Goal: Transaction & Acquisition: Purchase product/service

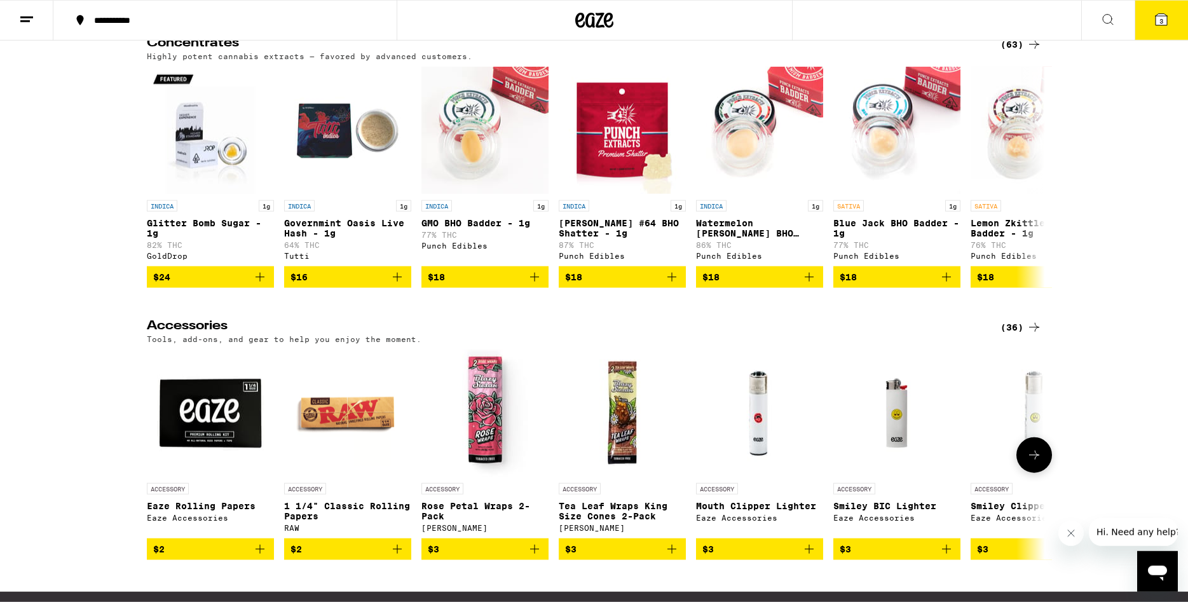
scroll to position [5445, 0]
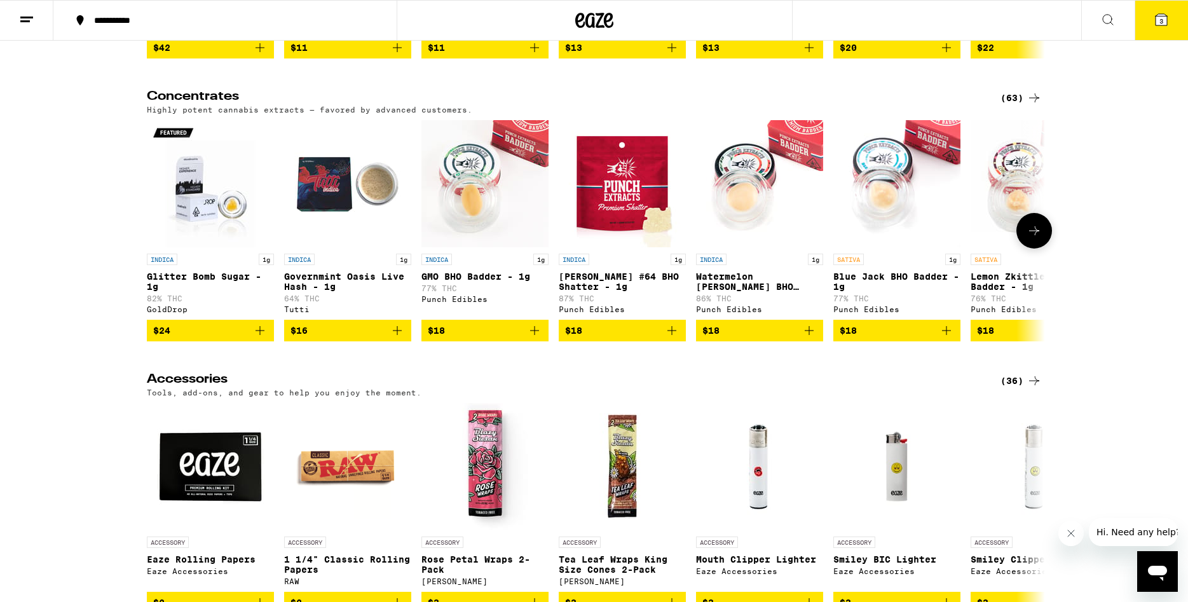
click at [1033, 238] on icon at bounding box center [1034, 230] width 15 height 15
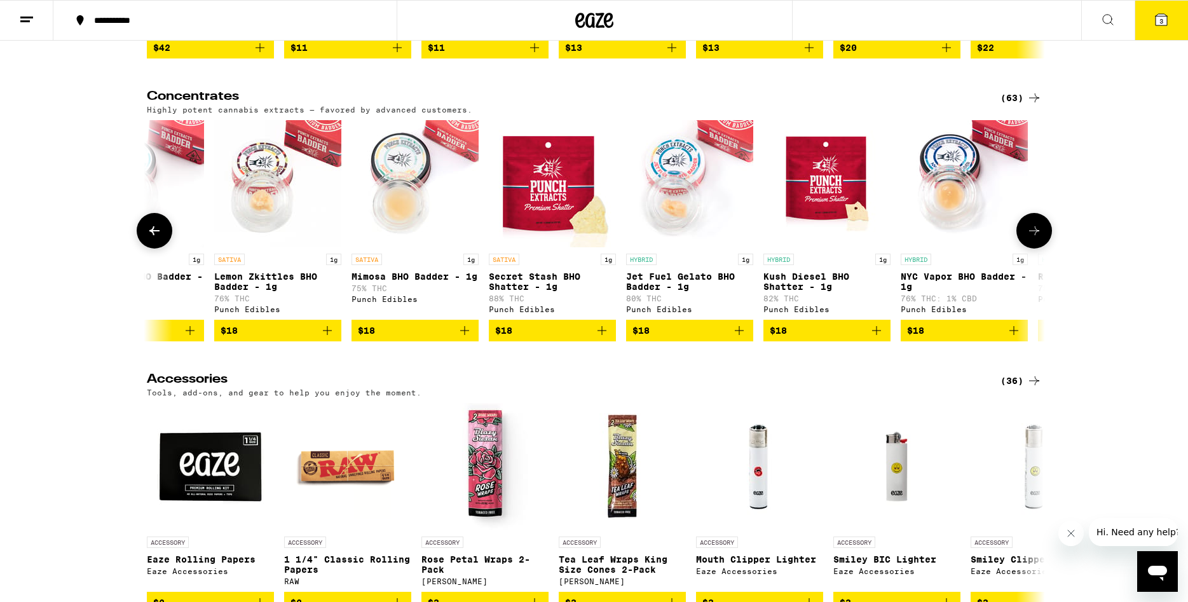
click at [1033, 238] on icon at bounding box center [1034, 230] width 15 height 15
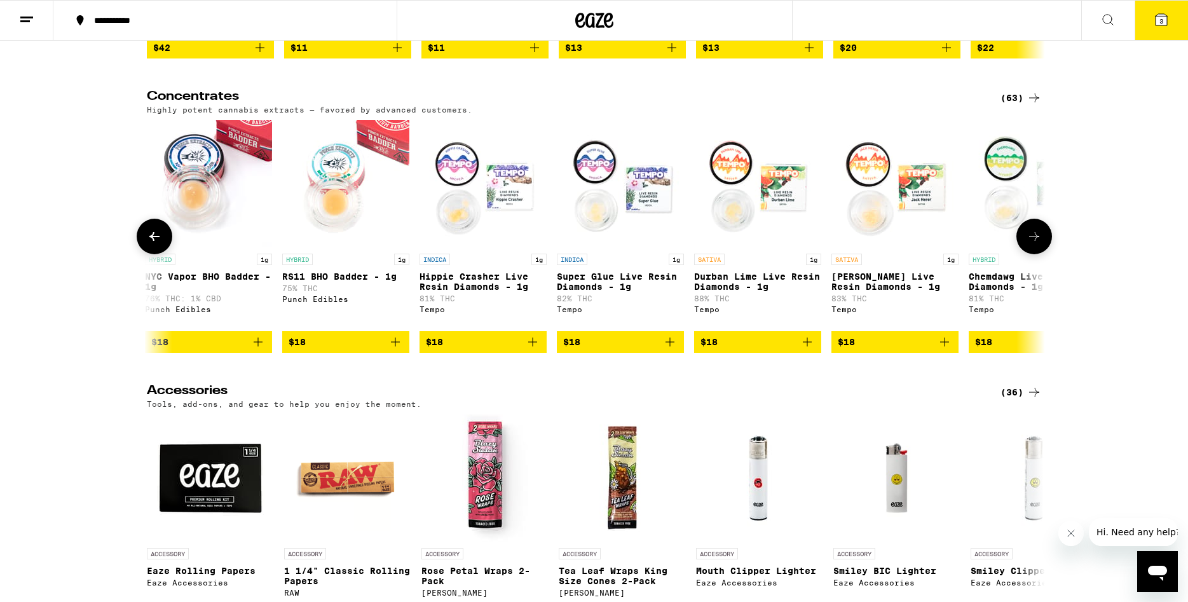
click at [1033, 254] on button at bounding box center [1035, 237] width 36 height 36
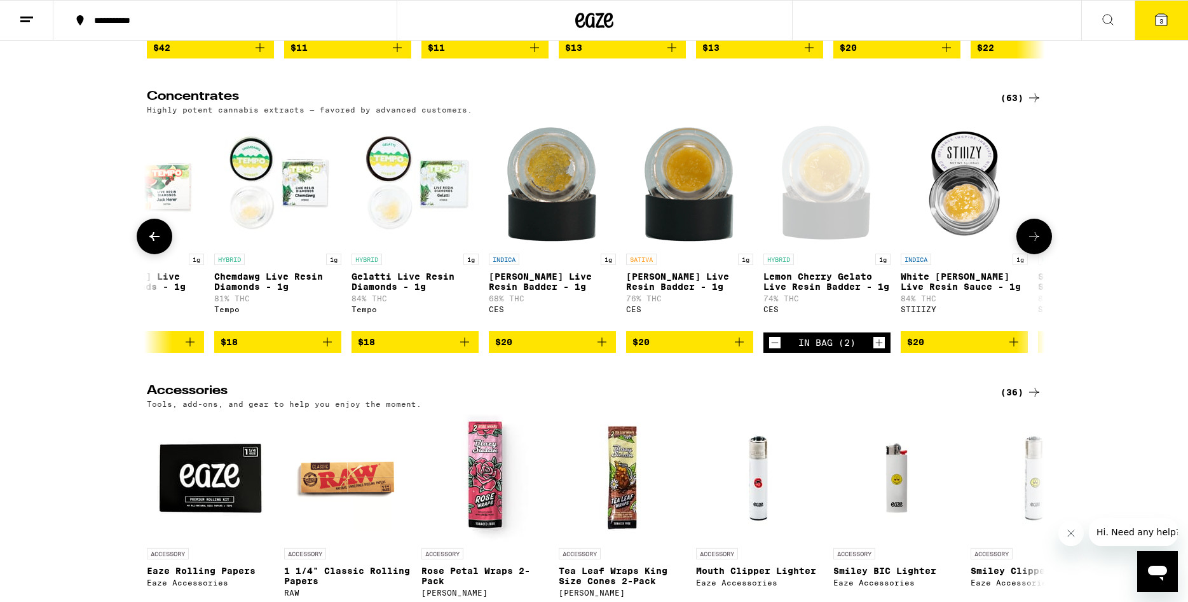
scroll to position [0, 2270]
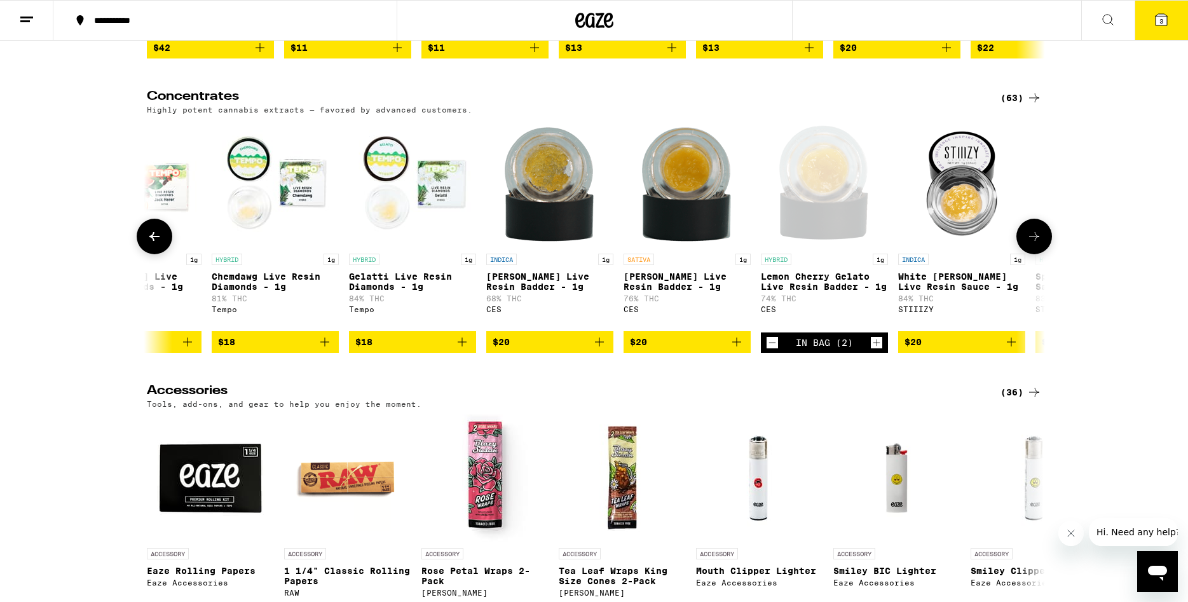
click at [1026, 254] on div at bounding box center [1035, 237] width 36 height 36
click at [1008, 247] on img "Open page for White Walker Live Resin Sauce - 1g from STIIIZY" at bounding box center [961, 183] width 127 height 127
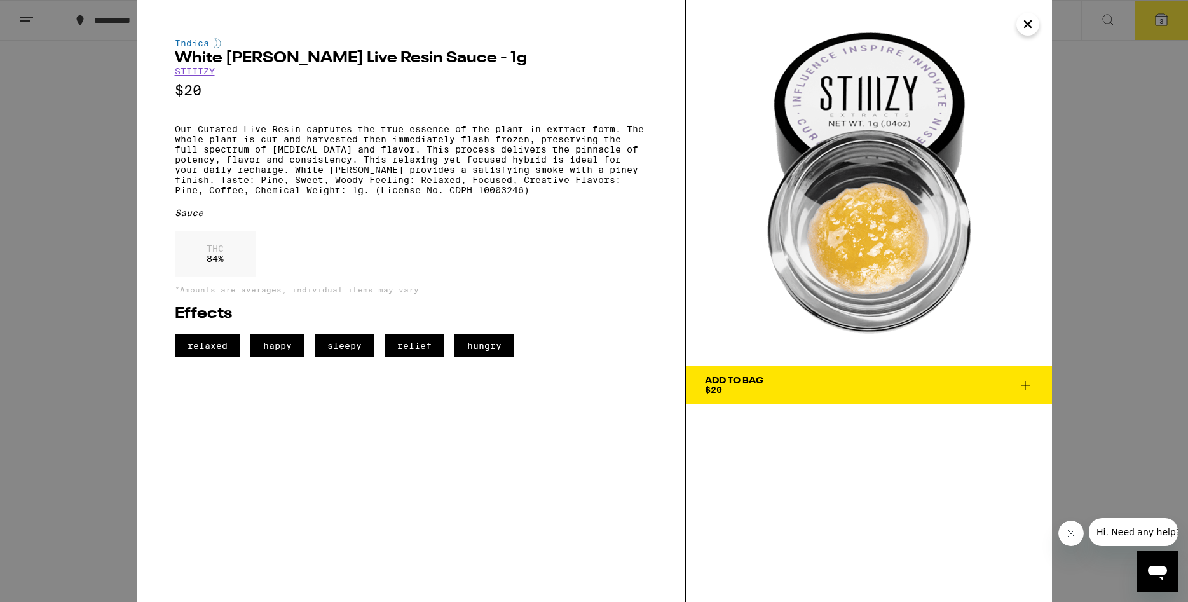
click at [65, 339] on div "Indica White [PERSON_NAME] Live Resin Sauce - 1g STIIIZY $20 Our Curated Live R…" at bounding box center [594, 301] width 1188 height 602
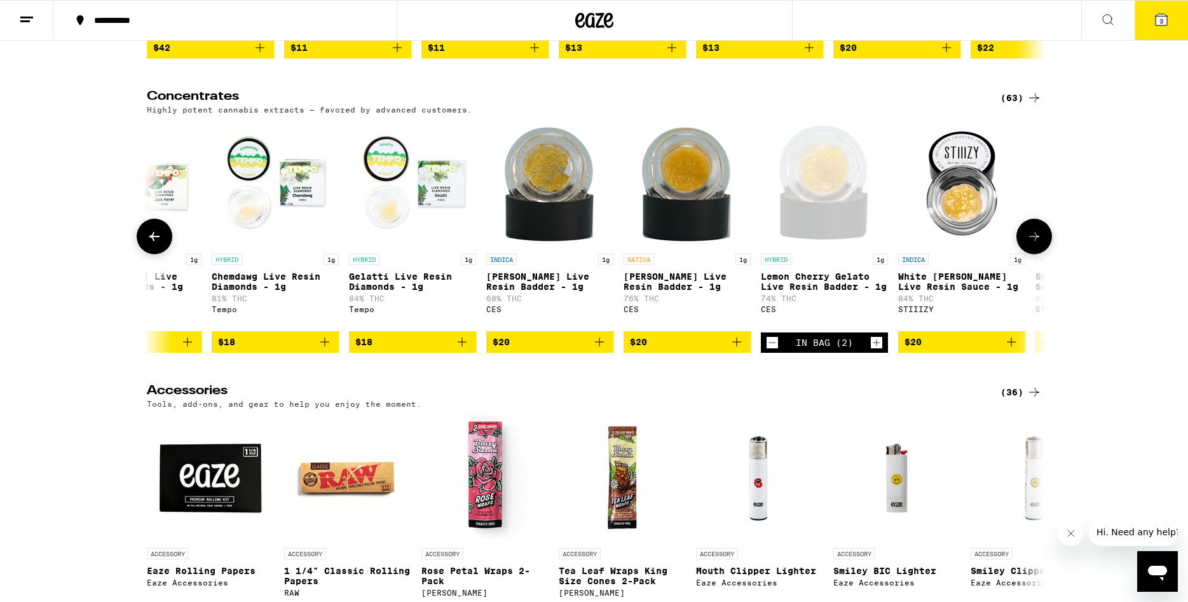
click at [1023, 254] on button at bounding box center [1035, 237] width 36 height 36
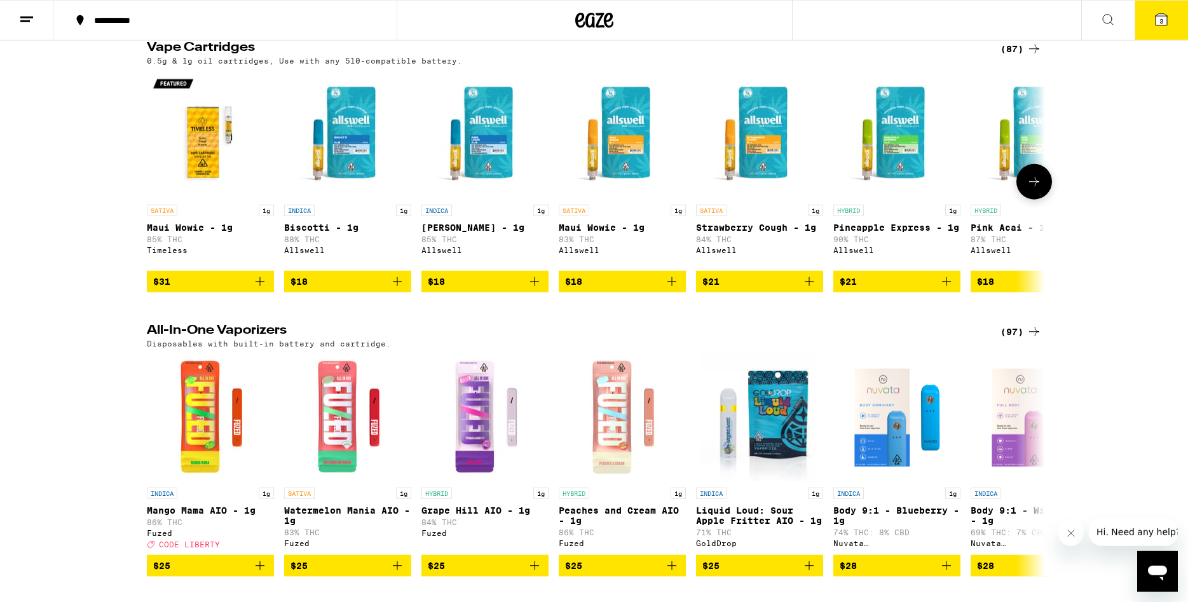
scroll to position [2310, 0]
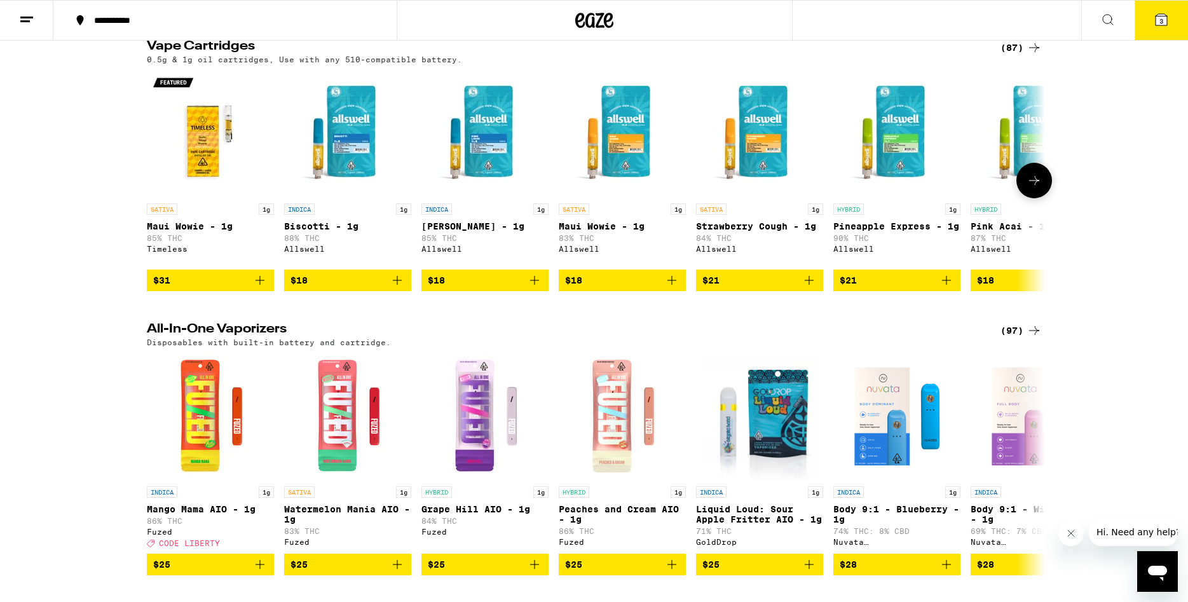
click at [1033, 188] on icon at bounding box center [1034, 180] width 15 height 15
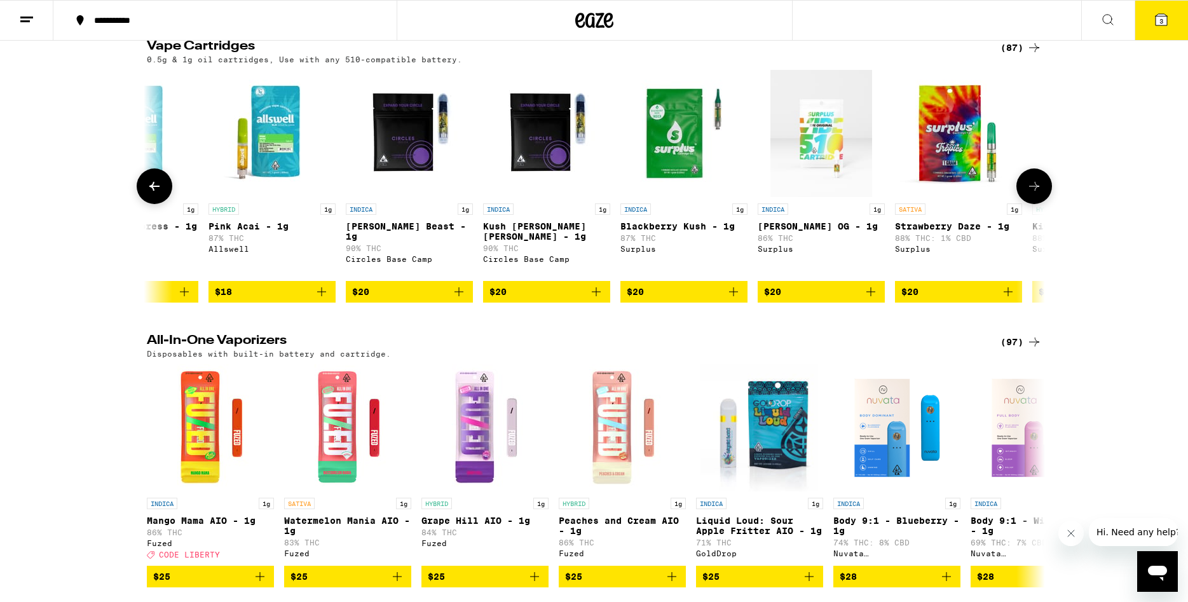
click at [1033, 204] on button at bounding box center [1035, 186] width 36 height 36
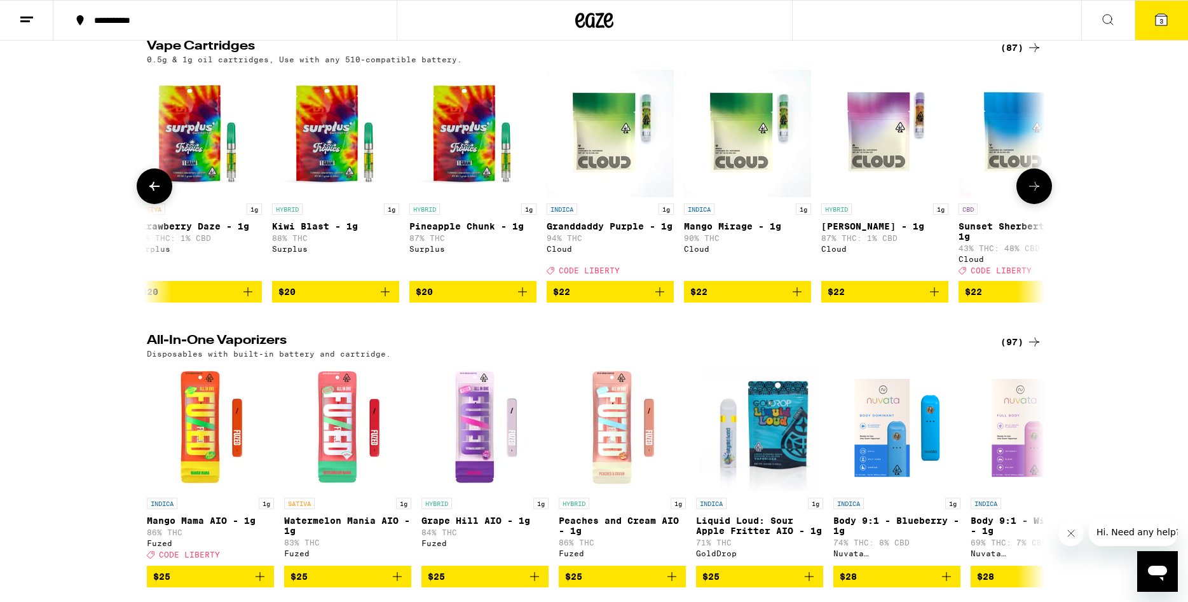
click at [1033, 204] on button at bounding box center [1035, 186] width 36 height 36
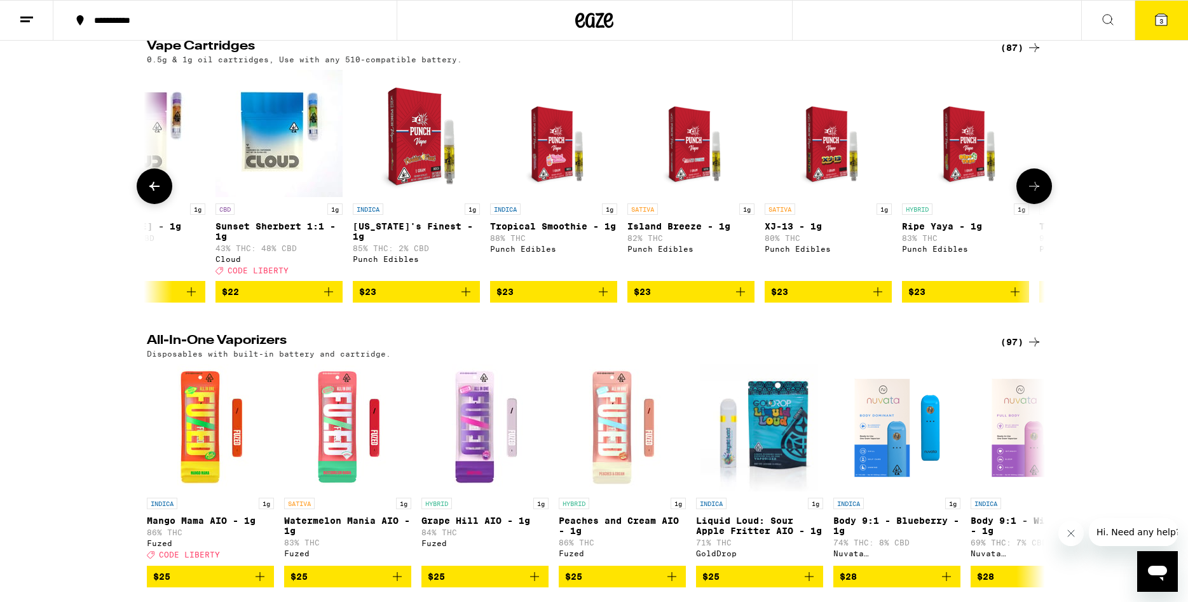
click at [1033, 204] on button at bounding box center [1035, 186] width 36 height 36
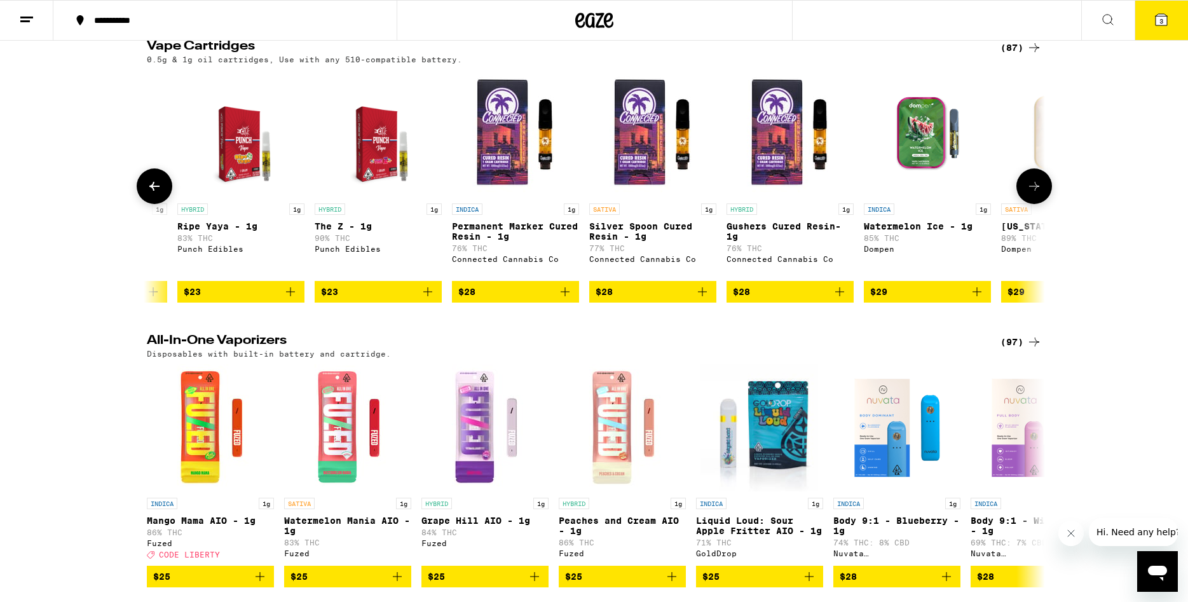
click at [1033, 204] on button at bounding box center [1035, 186] width 36 height 36
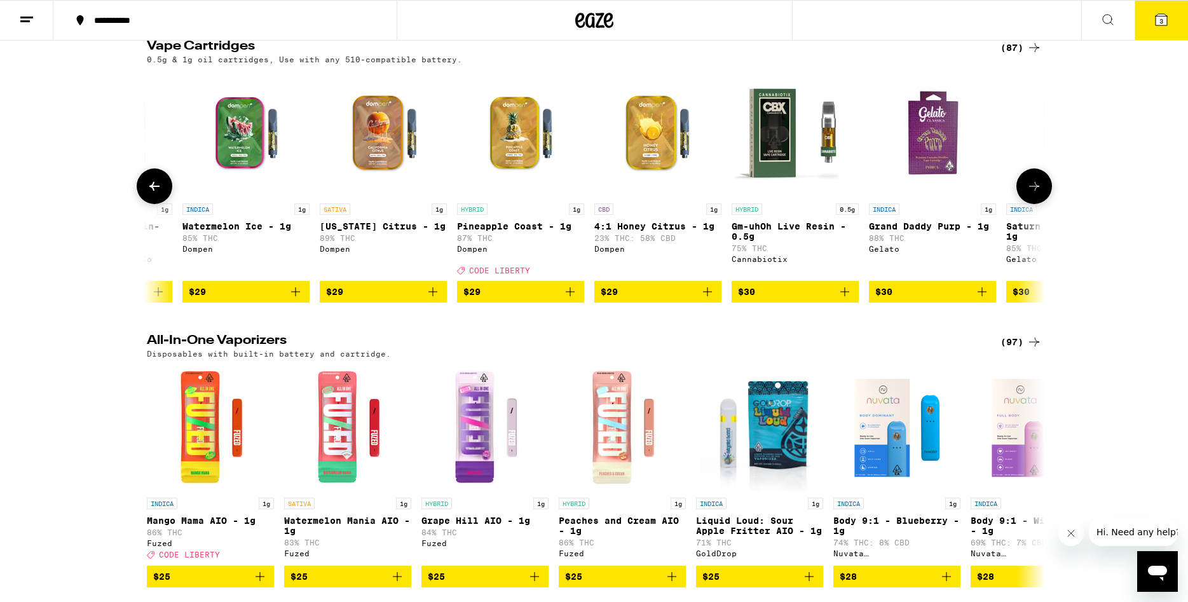
click at [1033, 204] on button at bounding box center [1035, 186] width 36 height 36
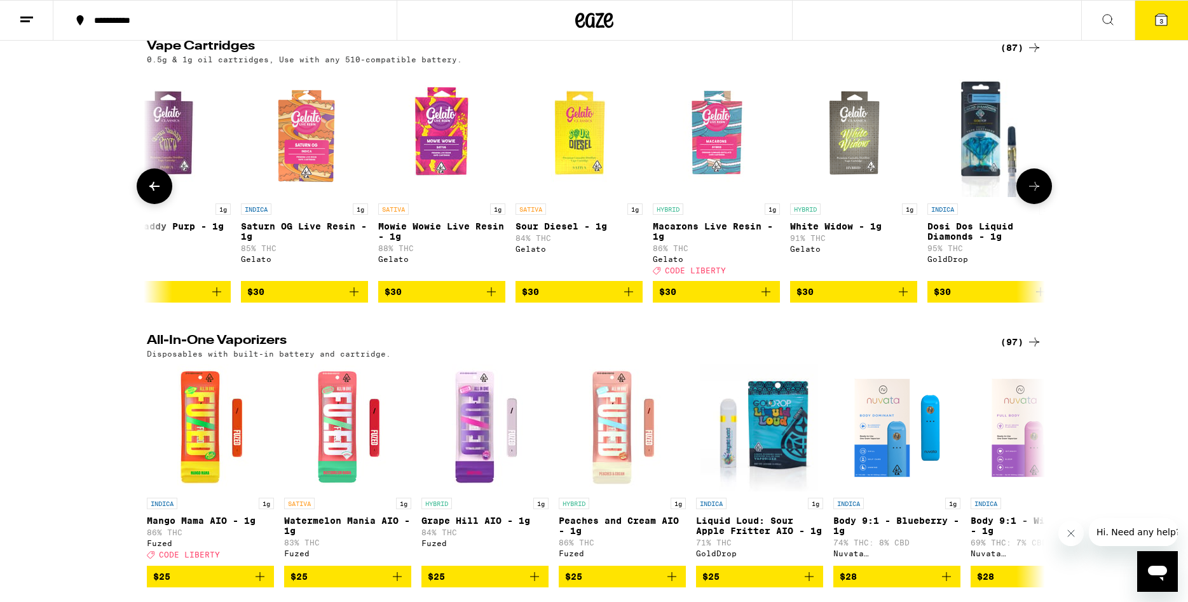
click at [1033, 204] on button at bounding box center [1035, 186] width 36 height 36
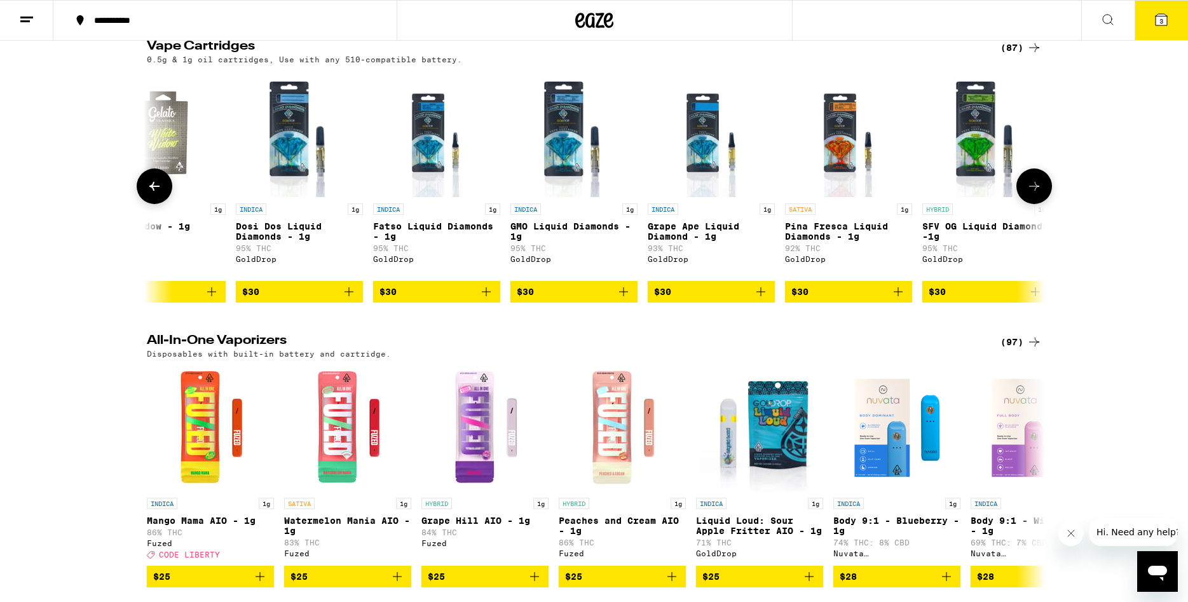
click at [1033, 204] on button at bounding box center [1035, 186] width 36 height 36
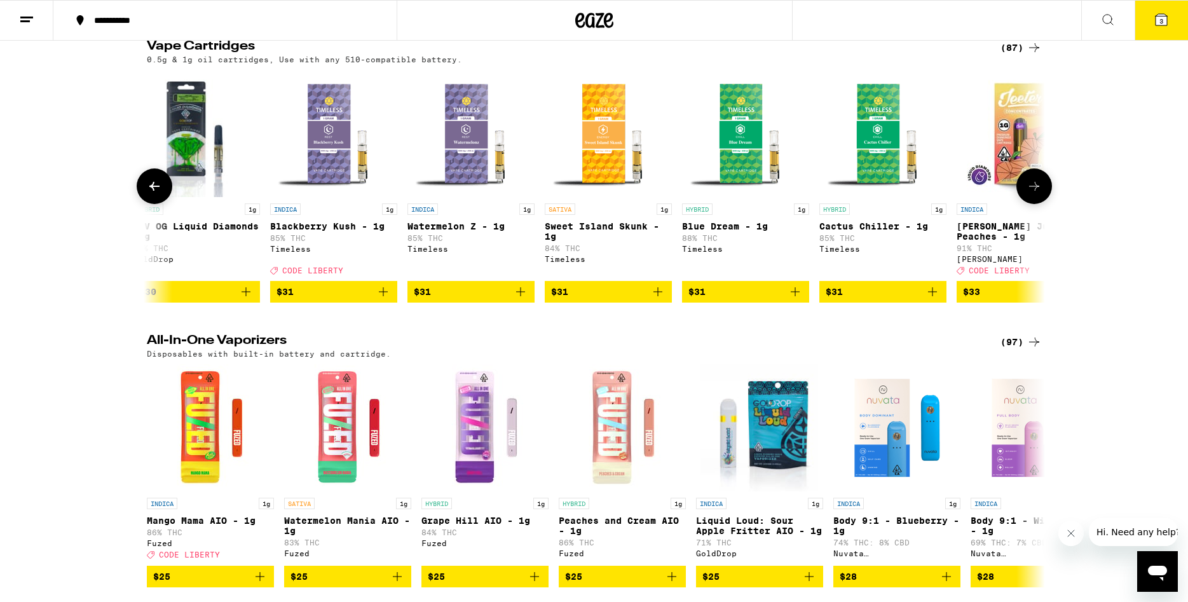
click at [1033, 204] on button at bounding box center [1035, 186] width 36 height 36
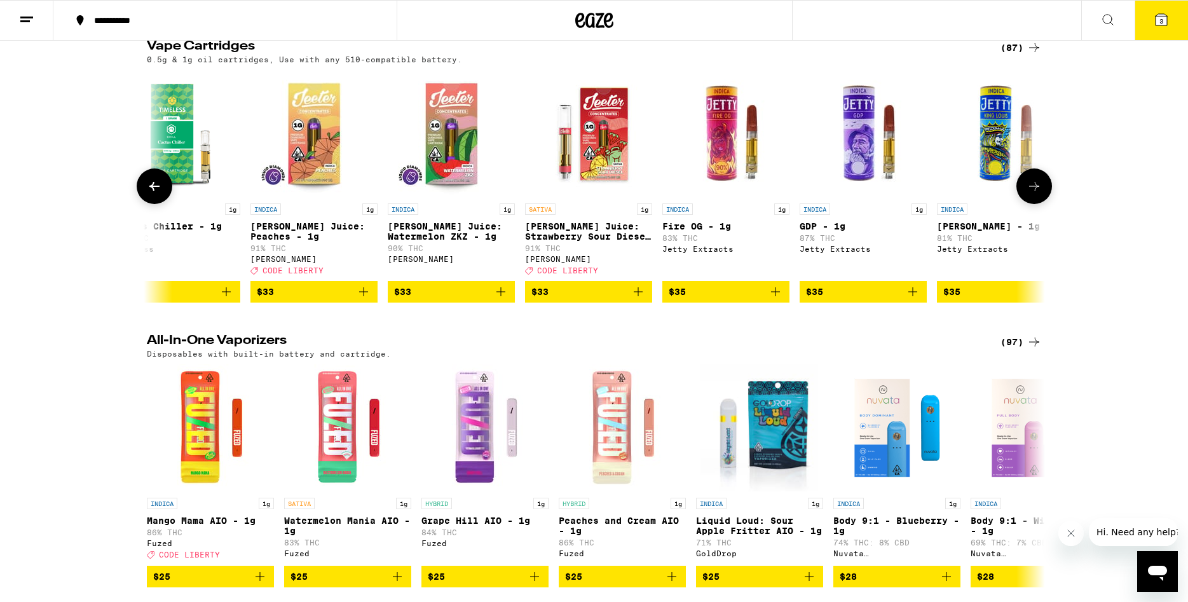
click at [1033, 204] on button at bounding box center [1035, 186] width 36 height 36
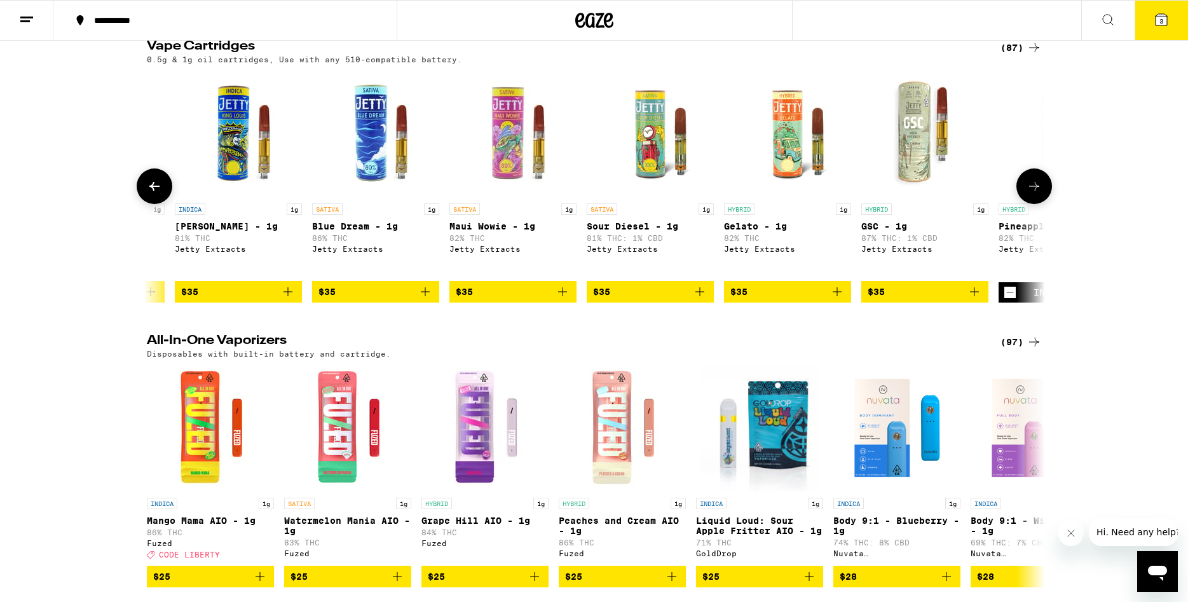
click at [157, 191] on icon at bounding box center [154, 186] width 10 height 9
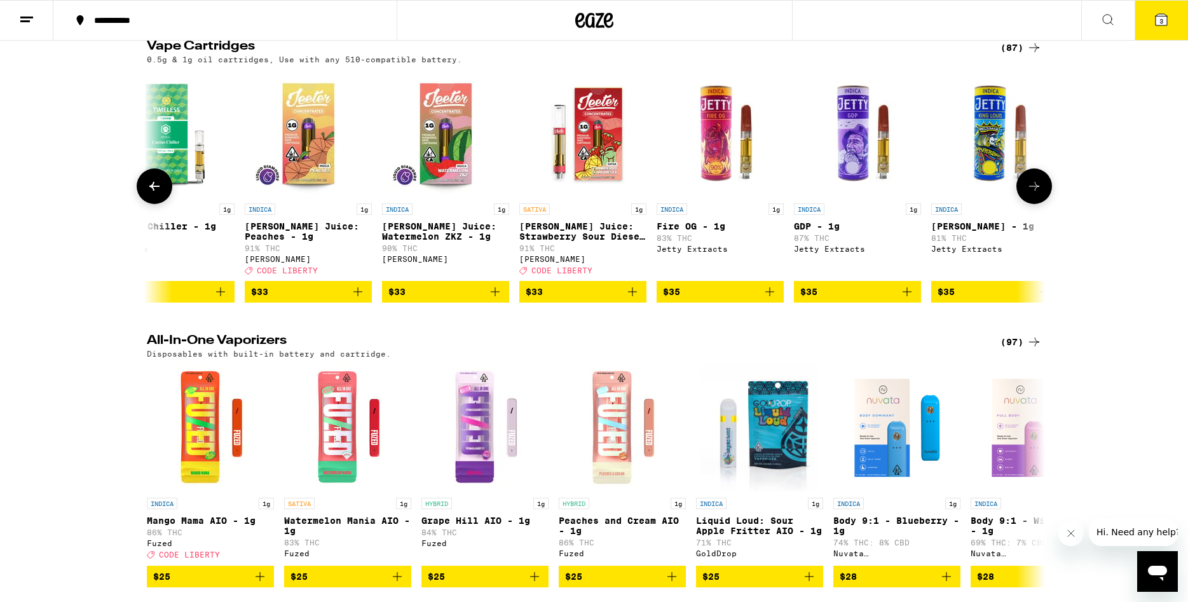
click at [157, 191] on icon at bounding box center [154, 186] width 10 height 9
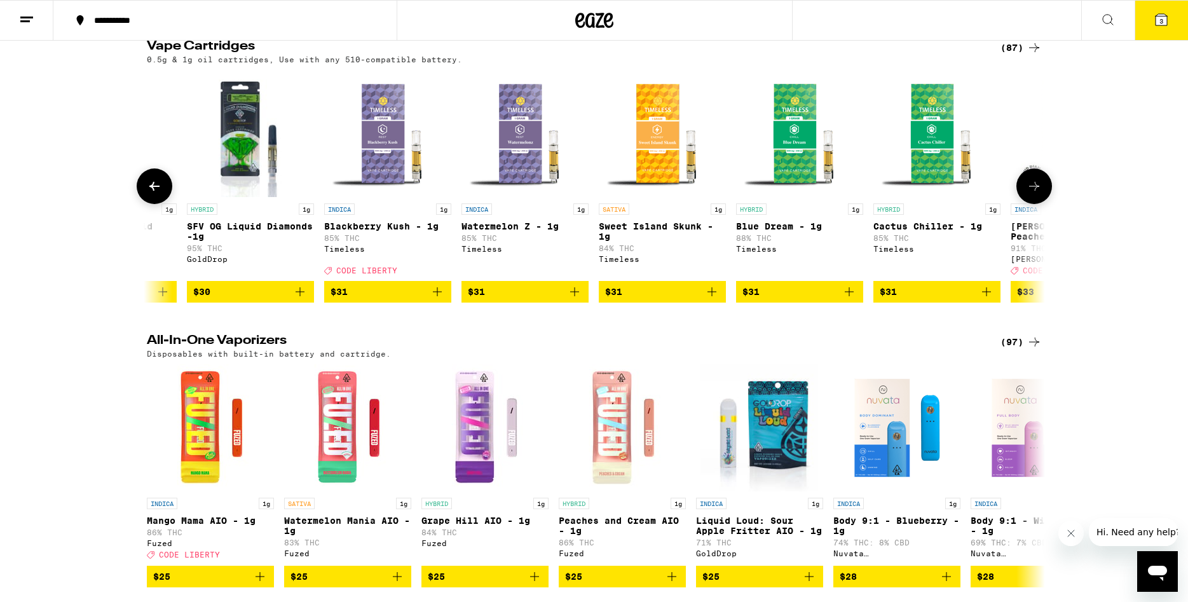
click at [158, 191] on icon at bounding box center [154, 186] width 10 height 9
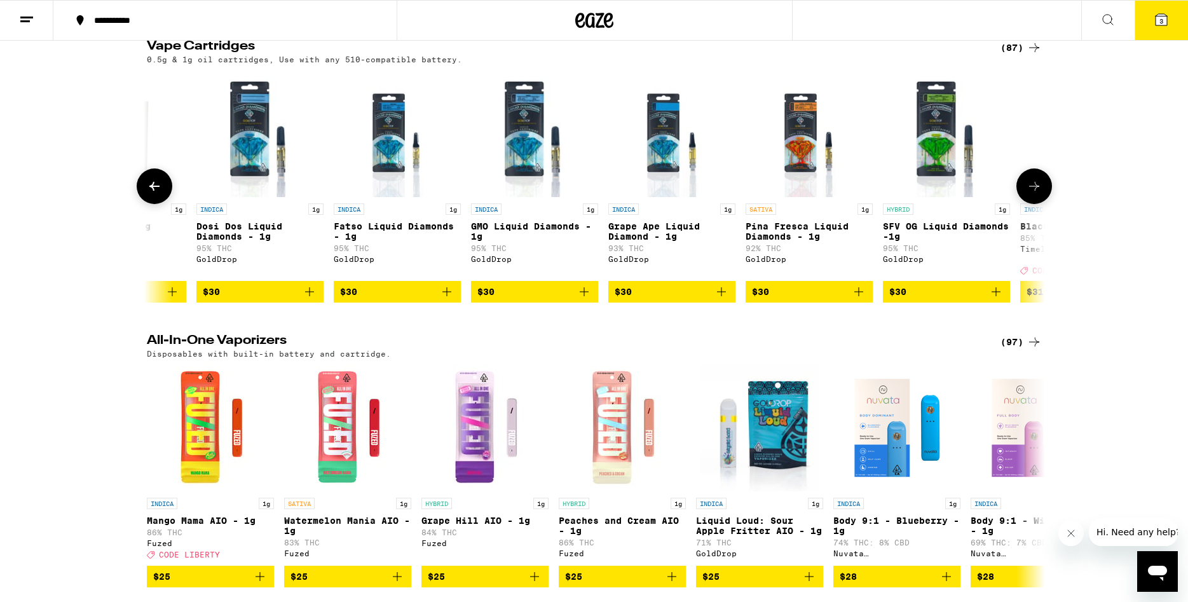
click at [158, 191] on icon at bounding box center [154, 186] width 10 height 9
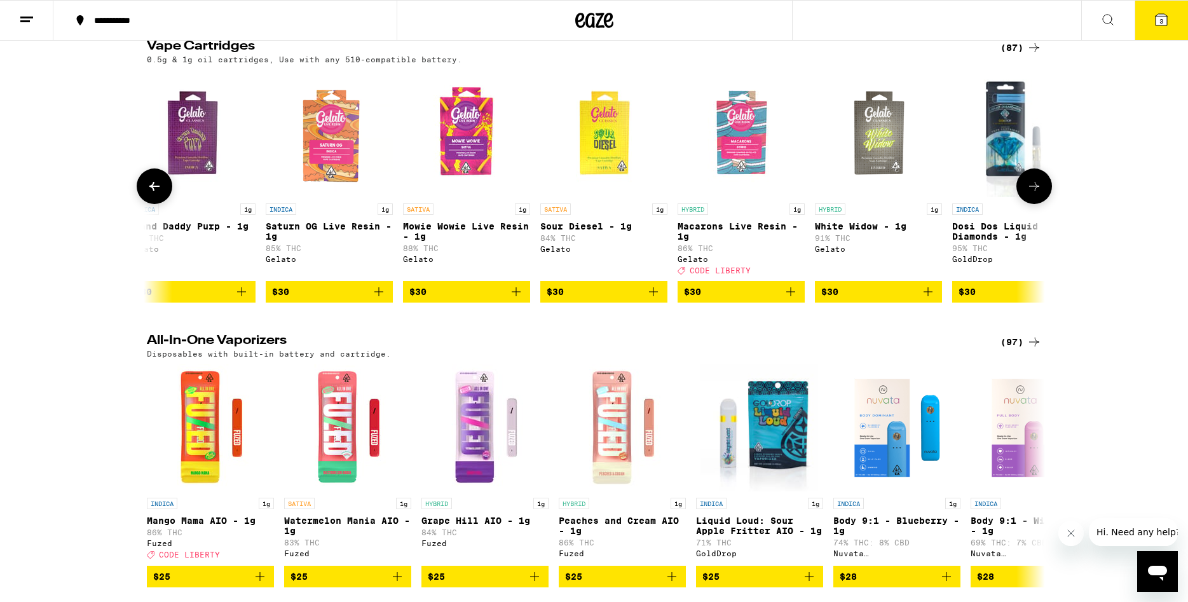
scroll to position [0, 4411]
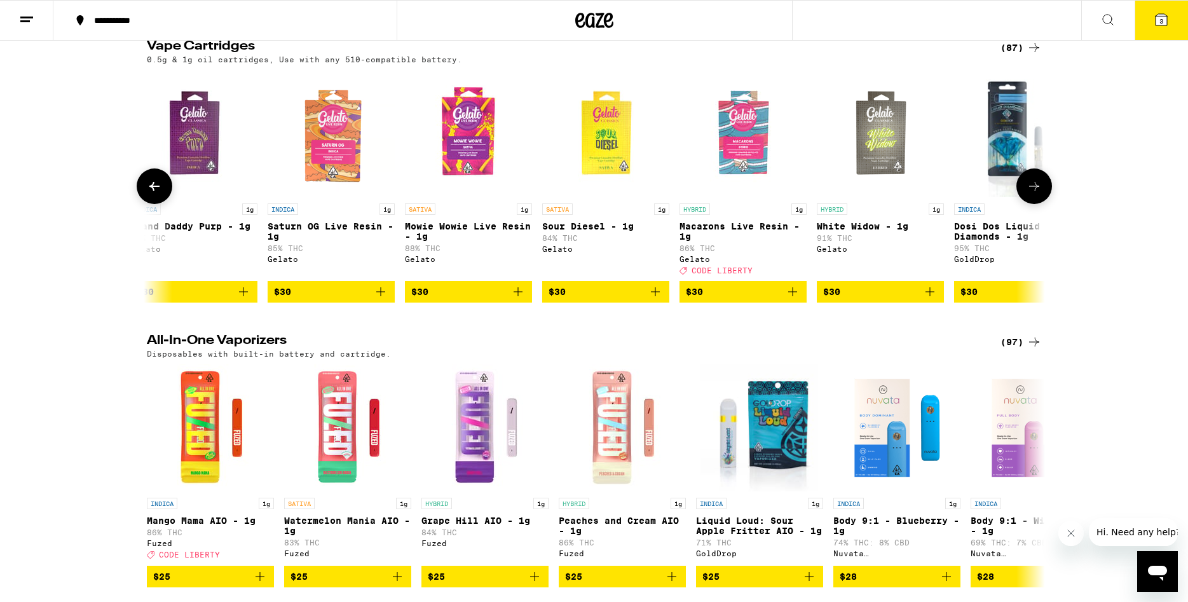
click at [1032, 194] on icon at bounding box center [1034, 186] width 15 height 15
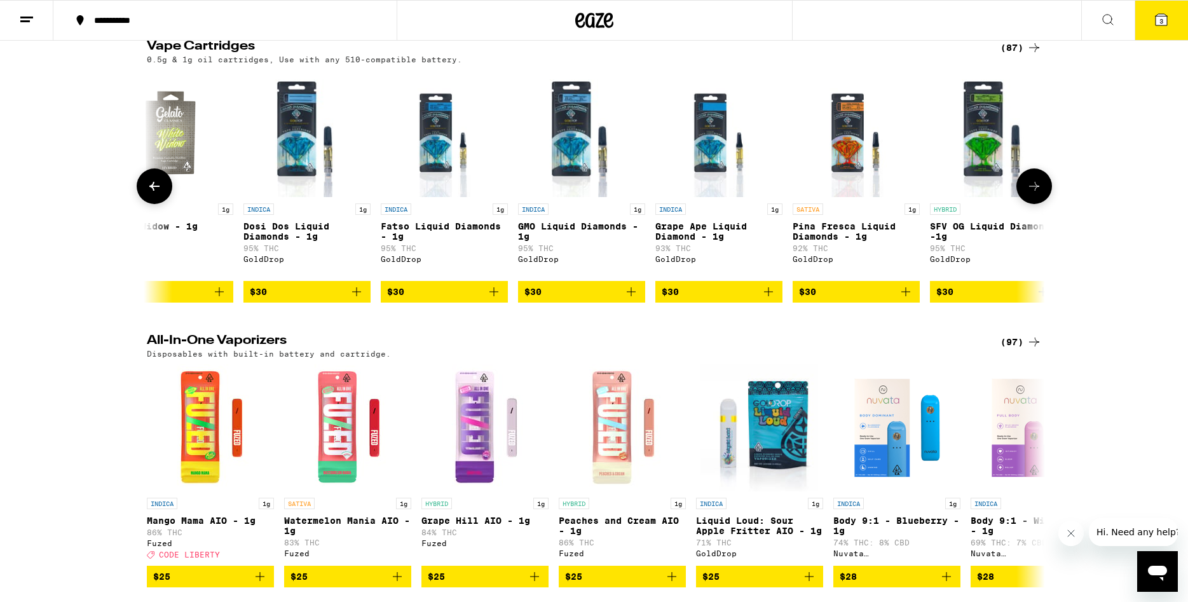
click at [1033, 194] on icon at bounding box center [1034, 186] width 15 height 15
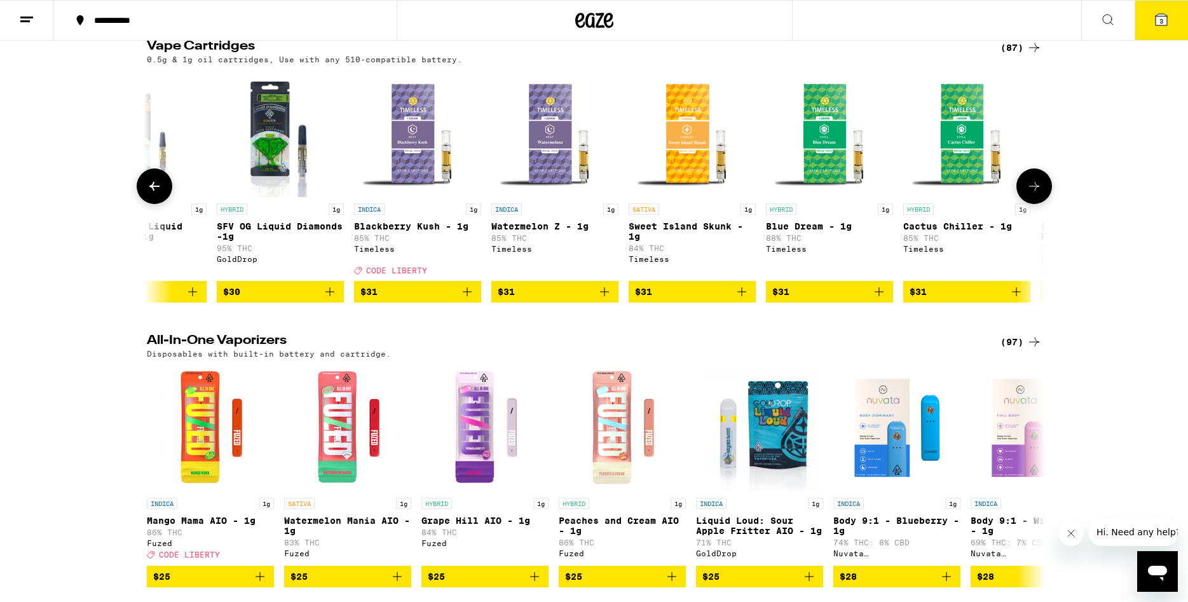
click at [1033, 194] on icon at bounding box center [1034, 186] width 15 height 15
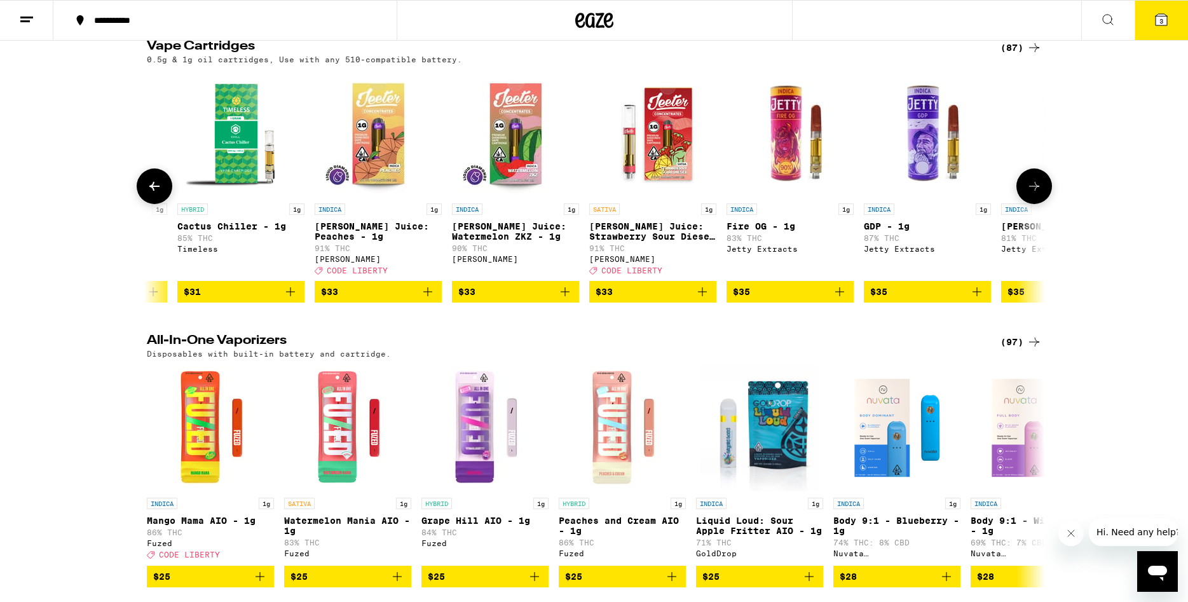
click at [1033, 194] on icon at bounding box center [1034, 186] width 15 height 15
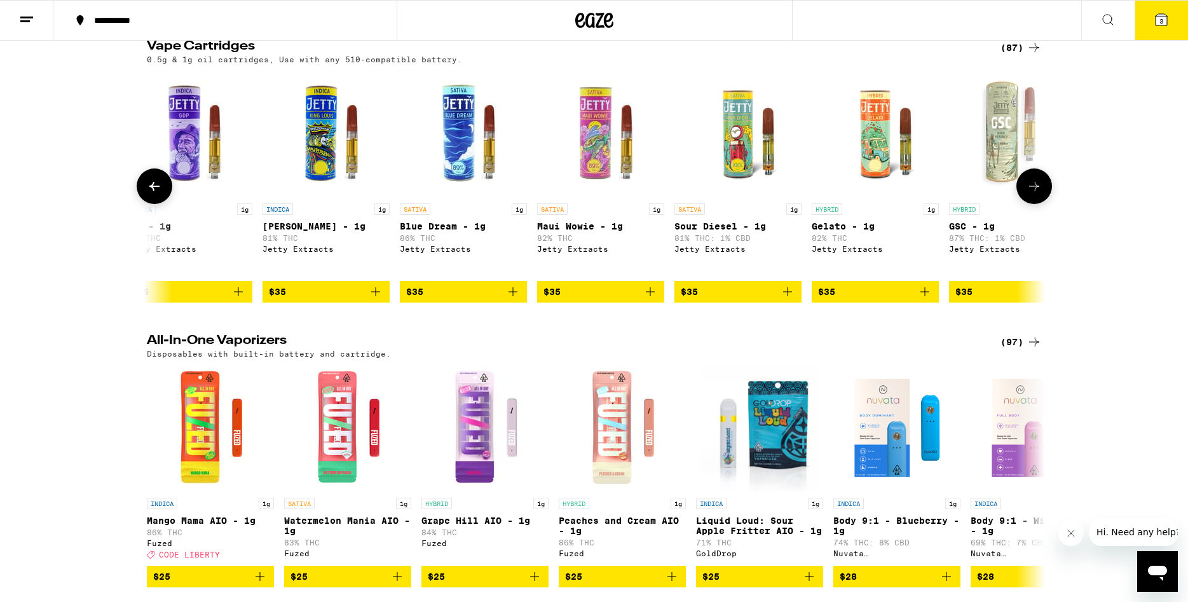
click at [1033, 194] on icon at bounding box center [1034, 186] width 15 height 15
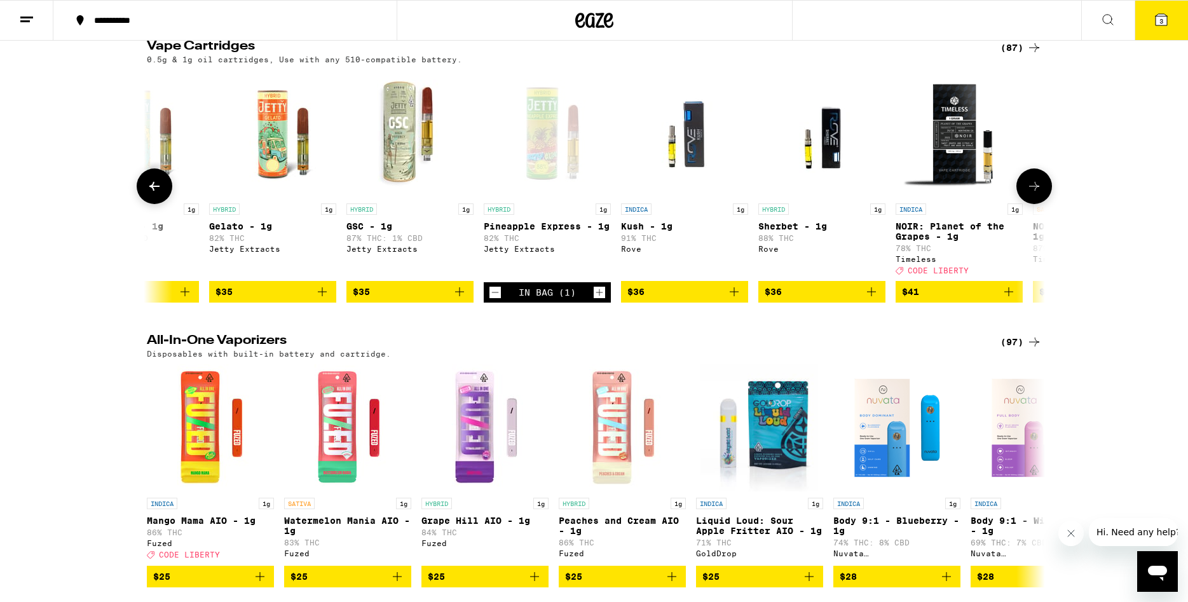
click at [1034, 194] on icon at bounding box center [1034, 186] width 15 height 15
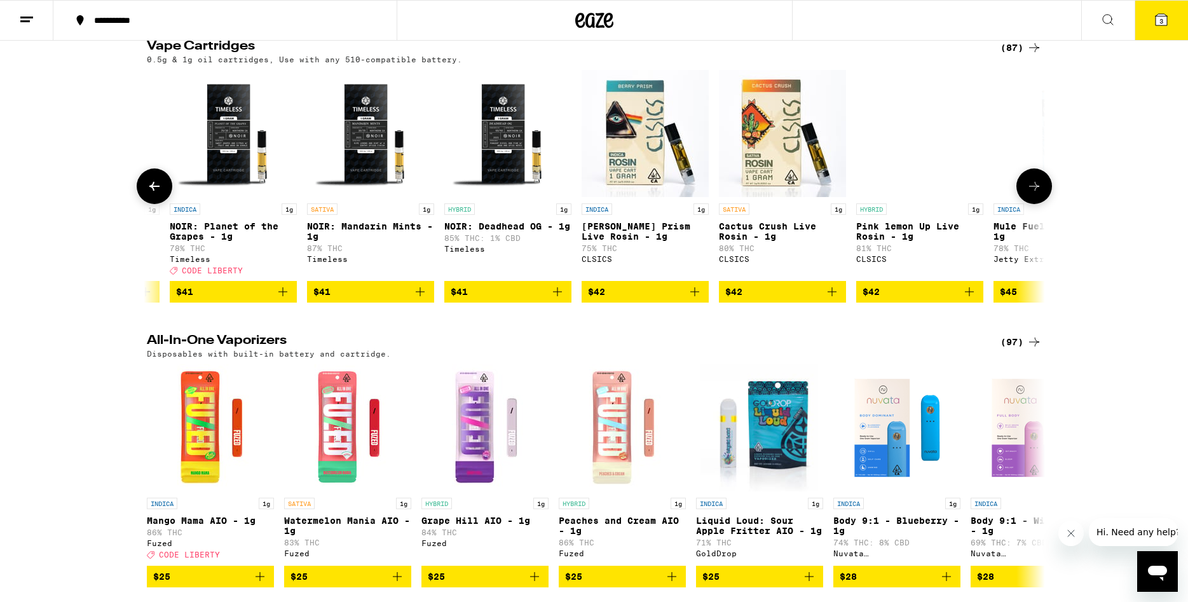
click at [1034, 194] on icon at bounding box center [1034, 186] width 15 height 15
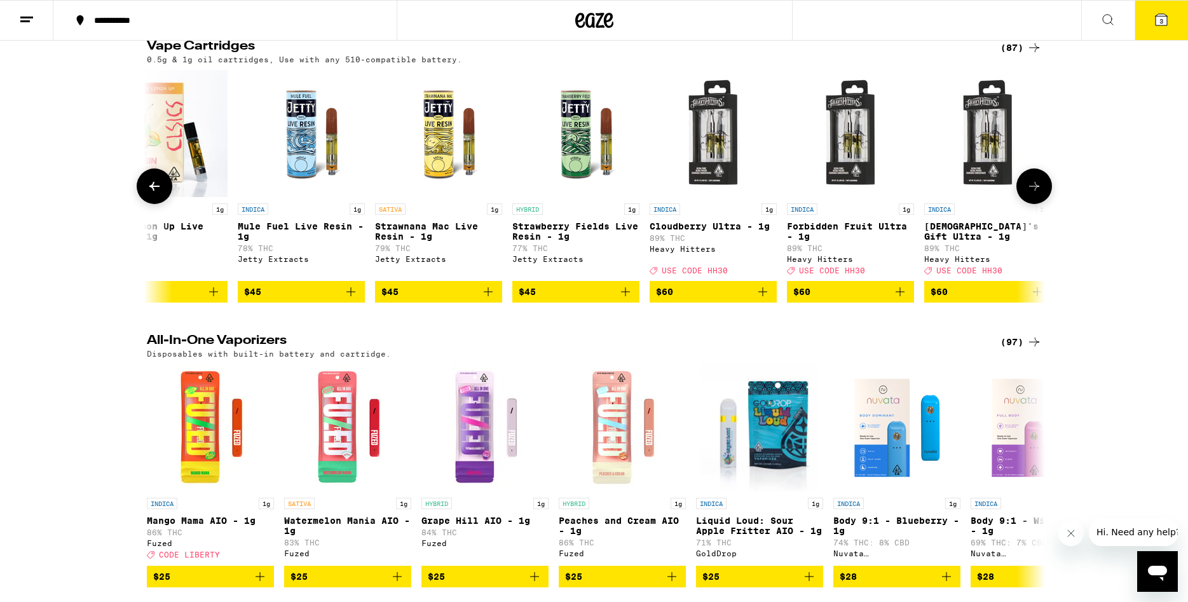
click at [1034, 194] on icon at bounding box center [1034, 186] width 15 height 15
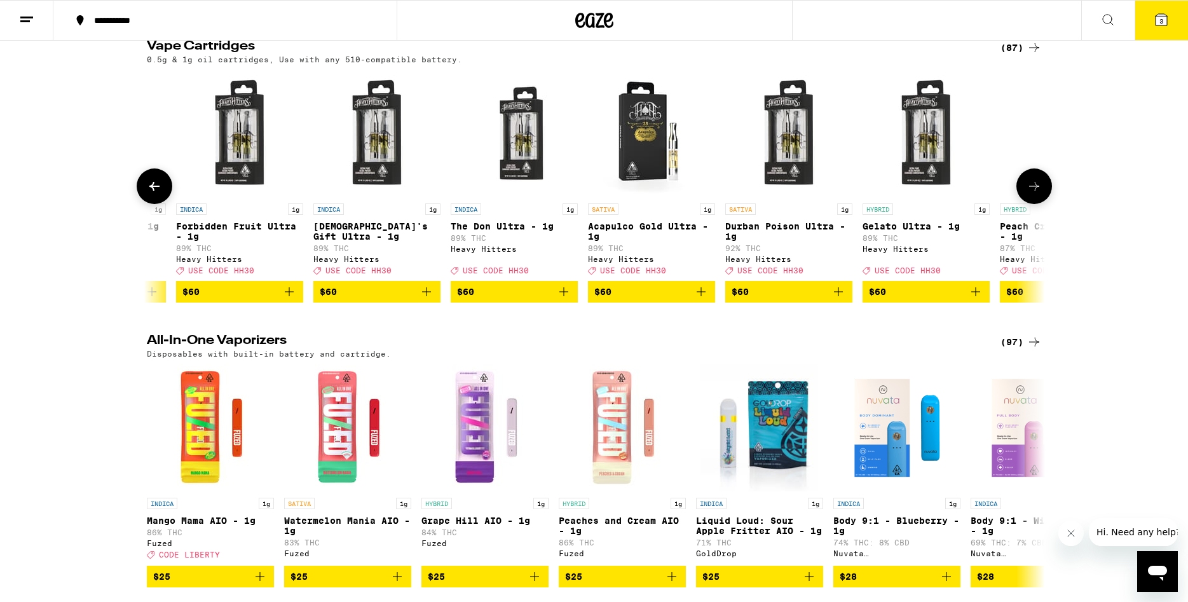
click at [1034, 194] on icon at bounding box center [1034, 186] width 15 height 15
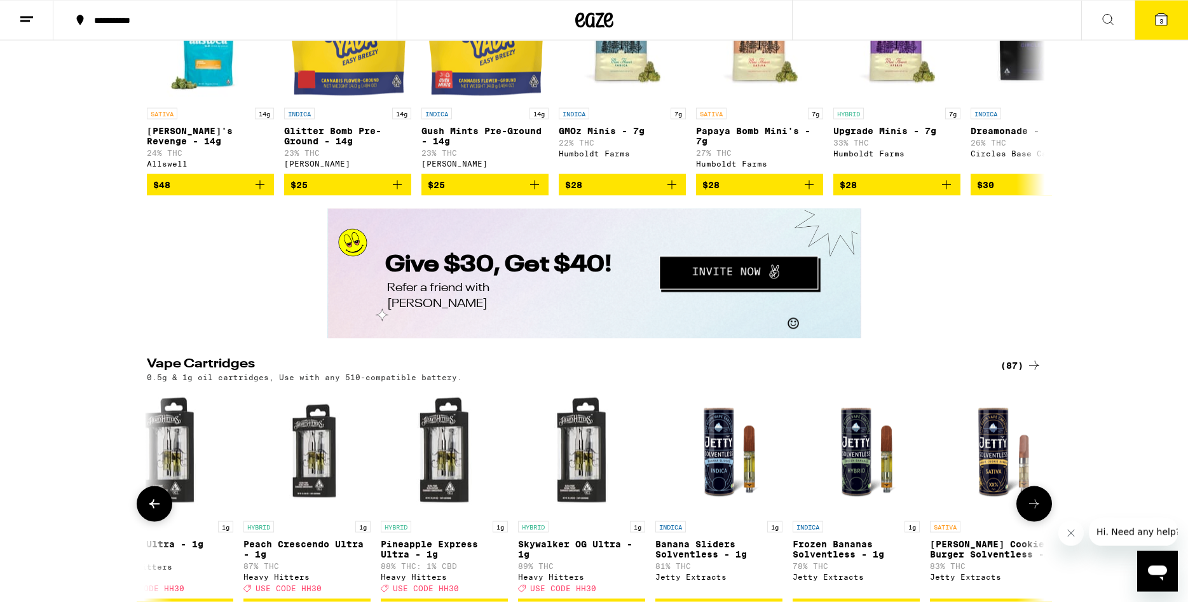
scroll to position [1986, 0]
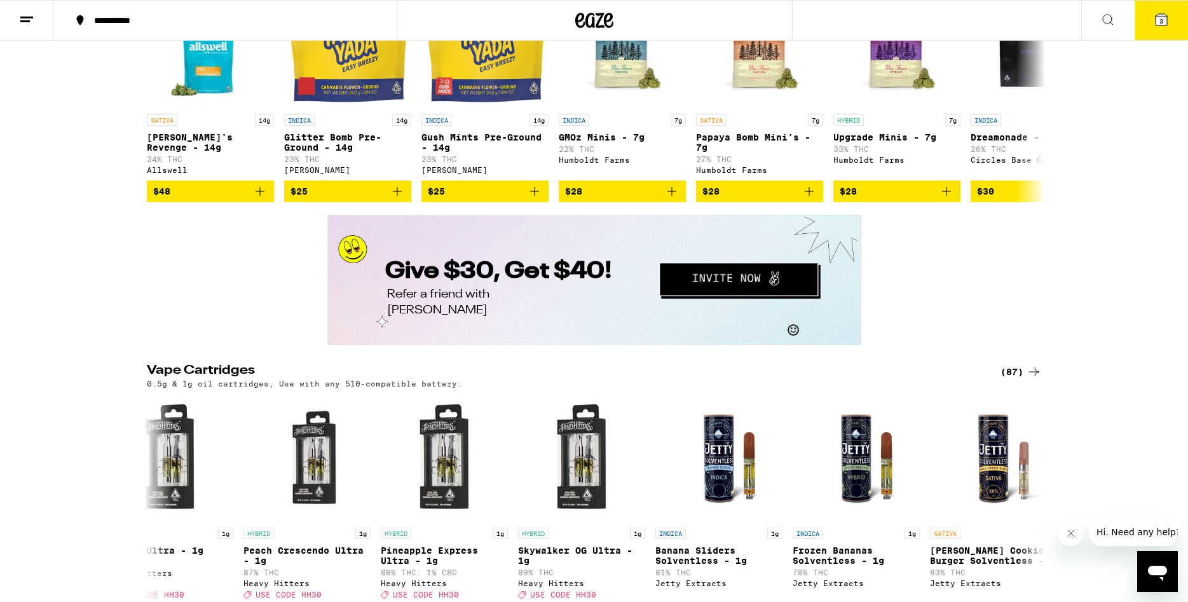
click at [1138, 25] on button "3" at bounding box center [1161, 20] width 53 height 39
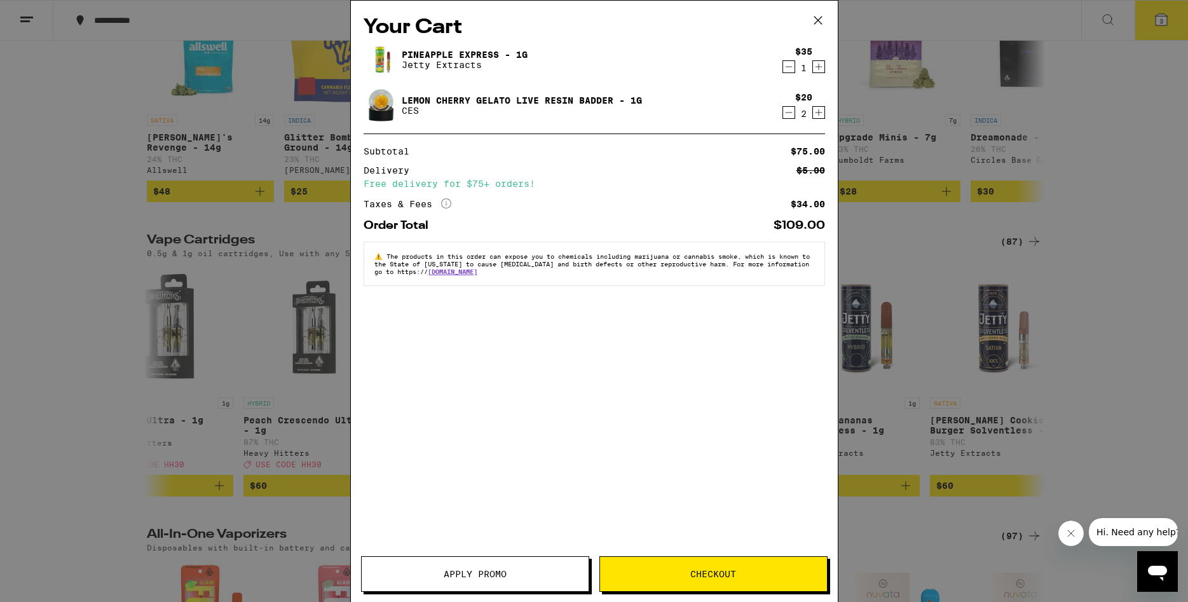
click at [789, 66] on icon "Decrement" at bounding box center [788, 66] width 11 height 15
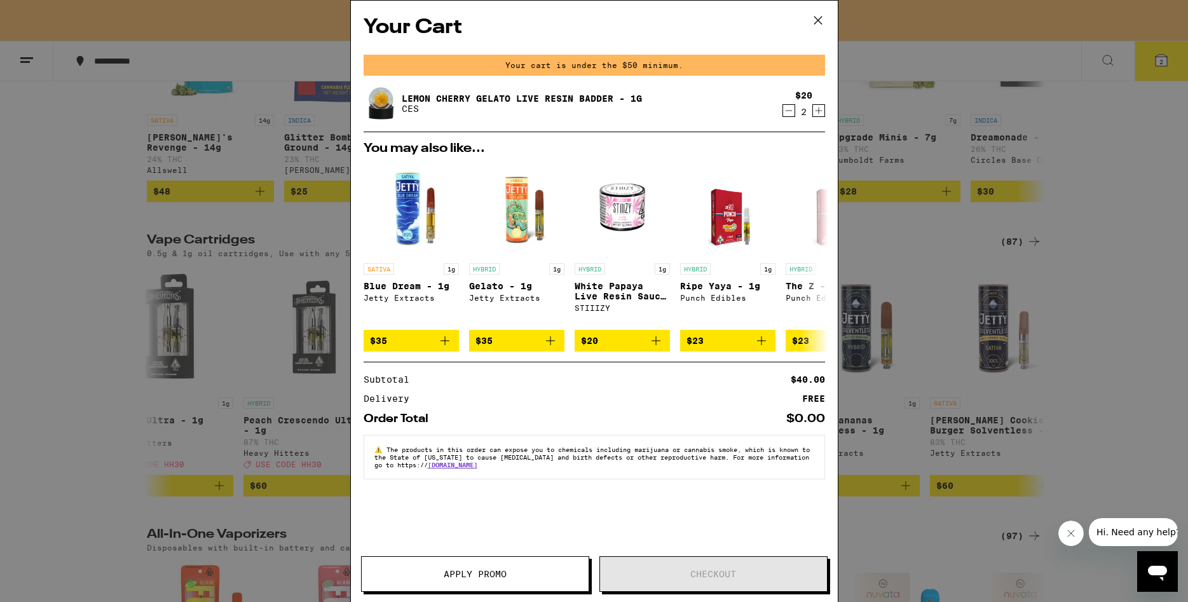
click at [818, 108] on icon "Increment" at bounding box center [818, 110] width 11 height 15
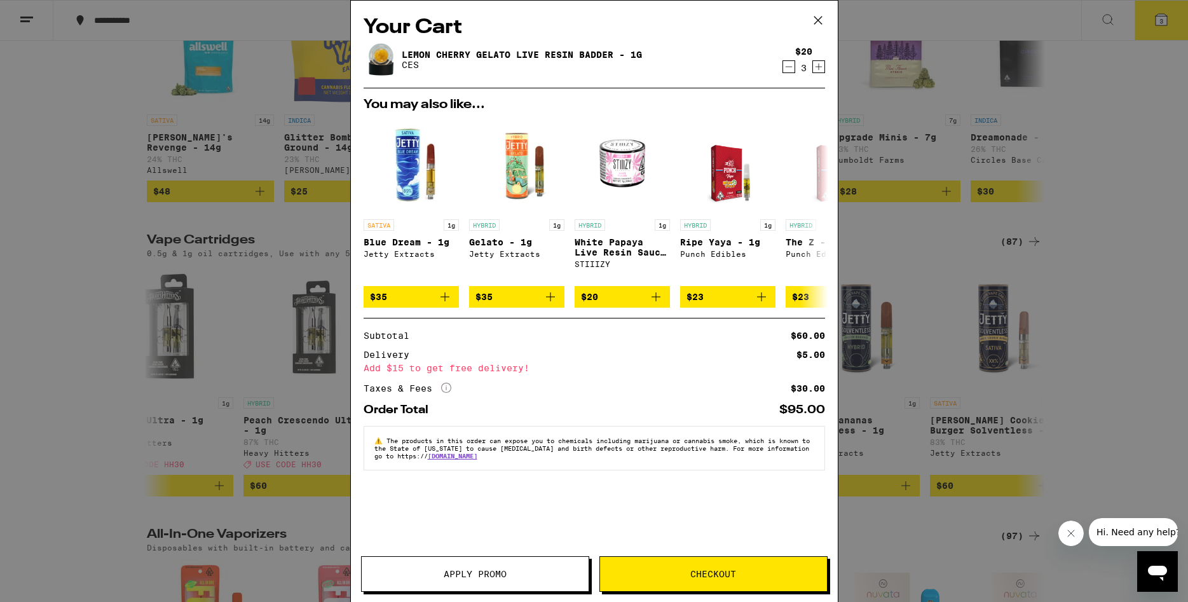
click at [819, 67] on icon "Increment" at bounding box center [818, 67] width 7 height 7
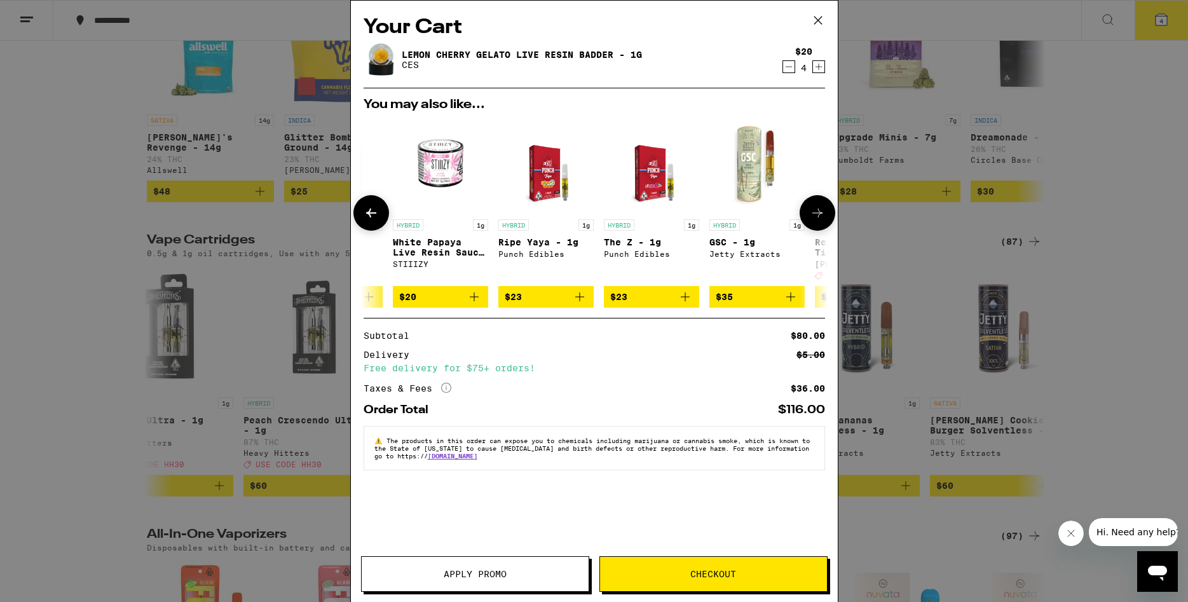
scroll to position [0, 0]
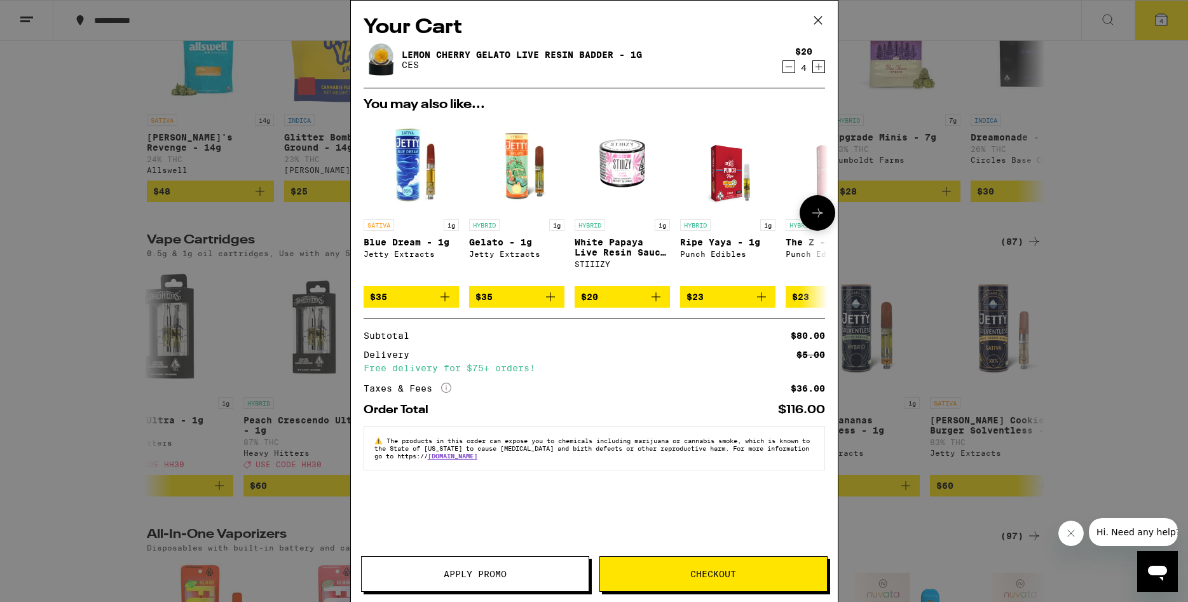
click at [551, 299] on icon "Add to bag" at bounding box center [550, 296] width 15 height 15
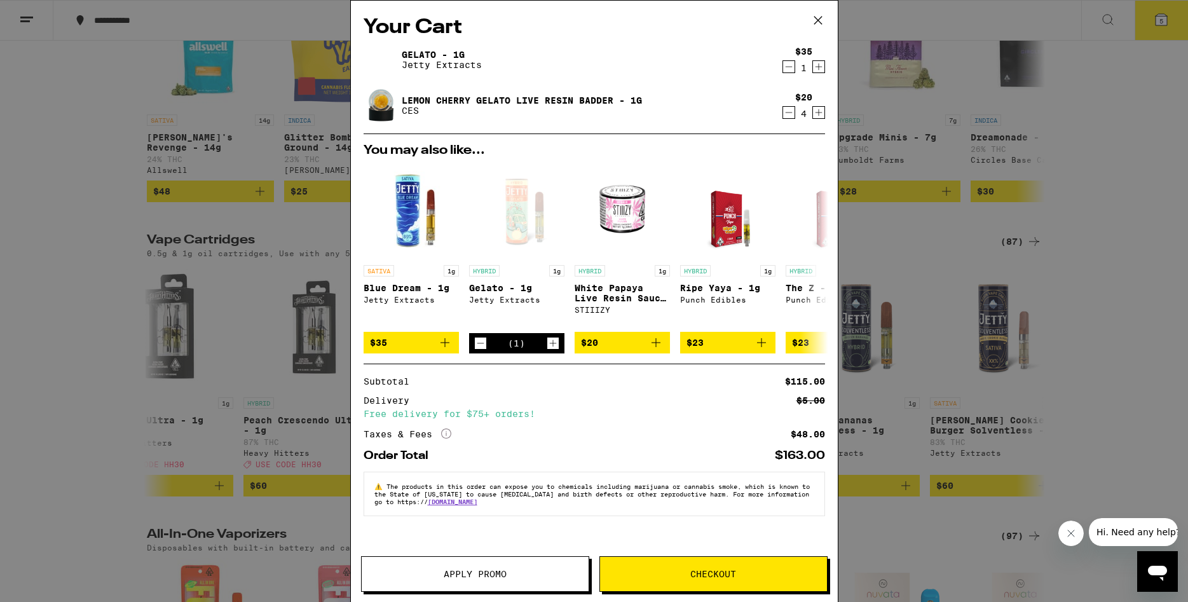
click at [786, 118] on icon "Decrement" at bounding box center [788, 112] width 11 height 15
click at [787, 115] on icon "Decrement" at bounding box center [788, 112] width 11 height 15
click at [111, 253] on div "Your Cart Gelato - 1g Jetty Extracts $35 1 Lemon Cherry Gelato Live Resin Badde…" at bounding box center [594, 301] width 1188 height 602
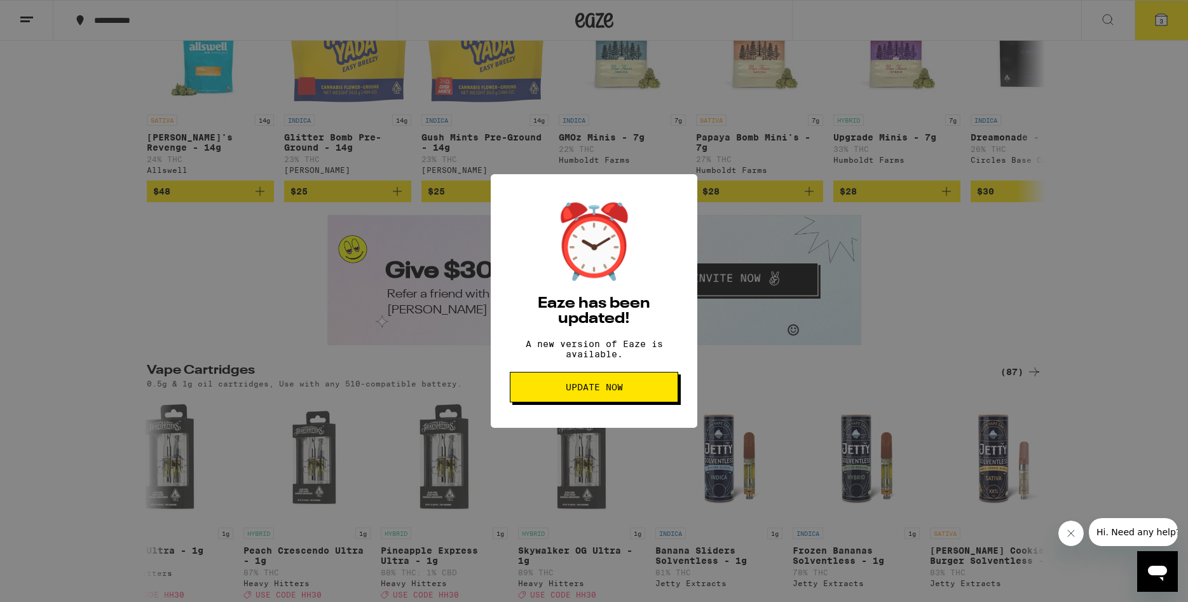
click at [605, 392] on span "Update Now" at bounding box center [594, 387] width 57 height 9
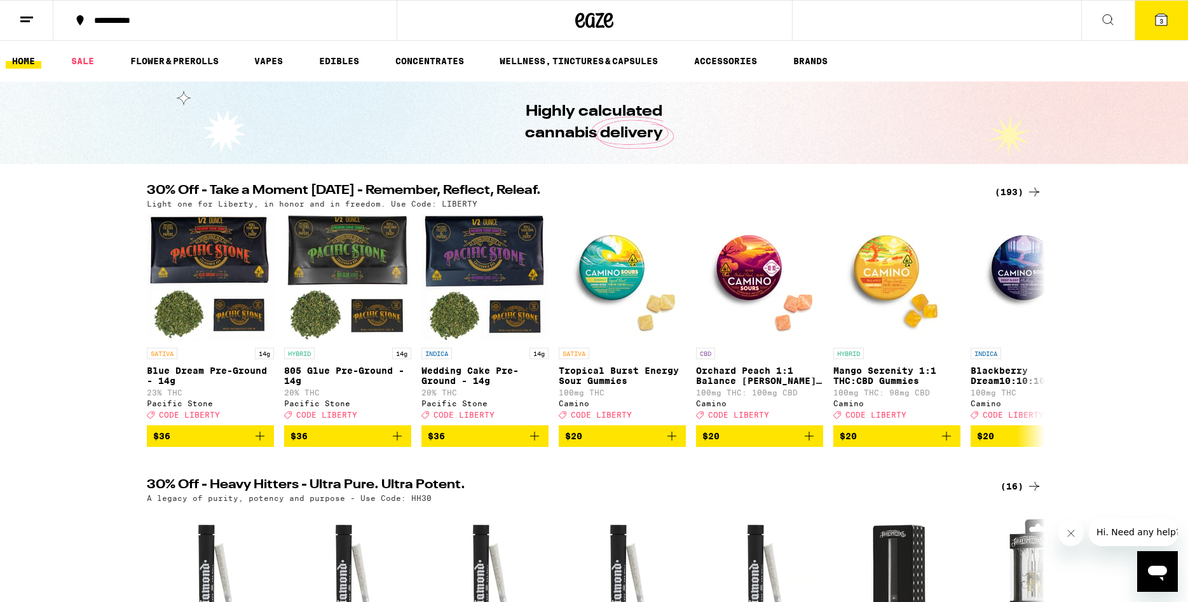
click at [1159, 23] on icon at bounding box center [1161, 19] width 11 height 11
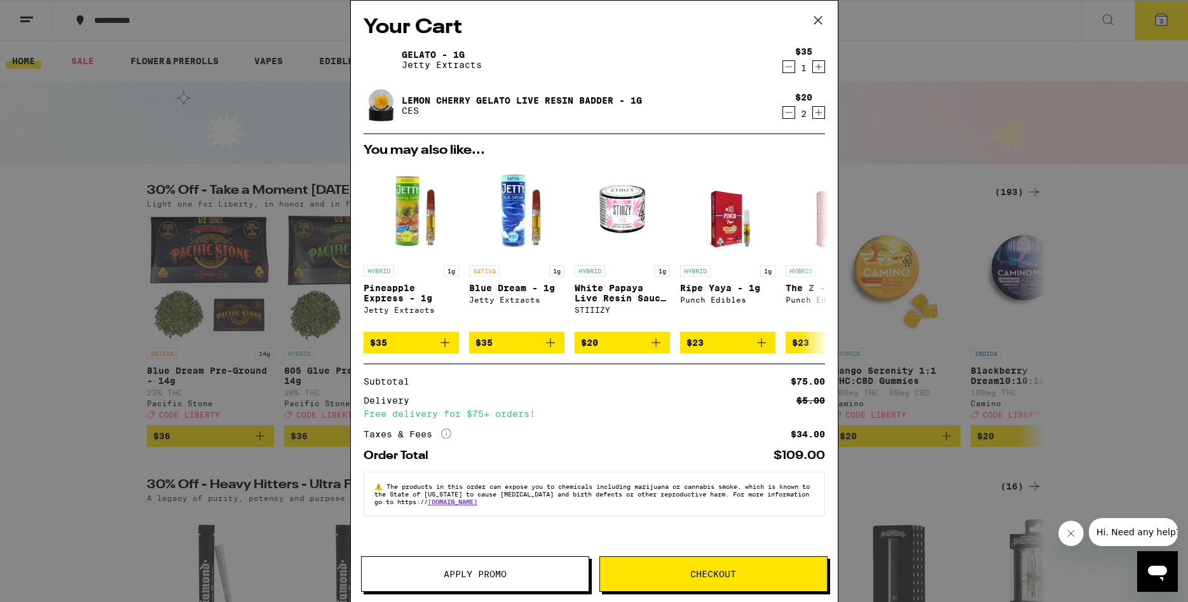
click at [819, 113] on icon "Increment" at bounding box center [818, 112] width 7 height 7
click at [787, 115] on icon "Decrement" at bounding box center [788, 112] width 11 height 15
click at [659, 573] on span "Checkout" at bounding box center [713, 574] width 227 height 9
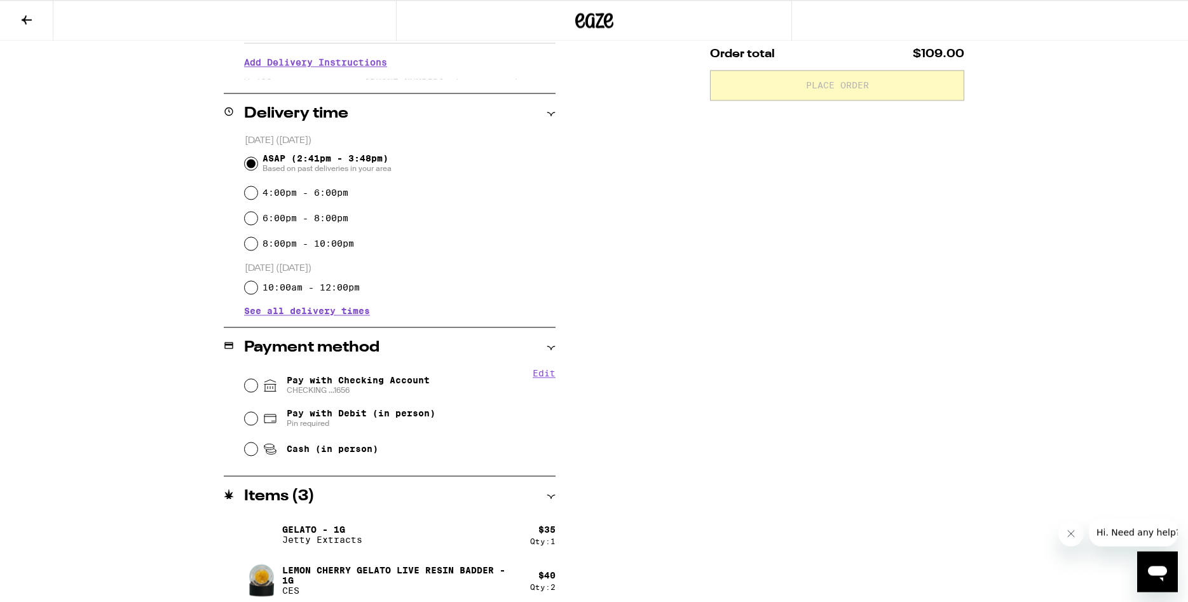
scroll to position [268, 0]
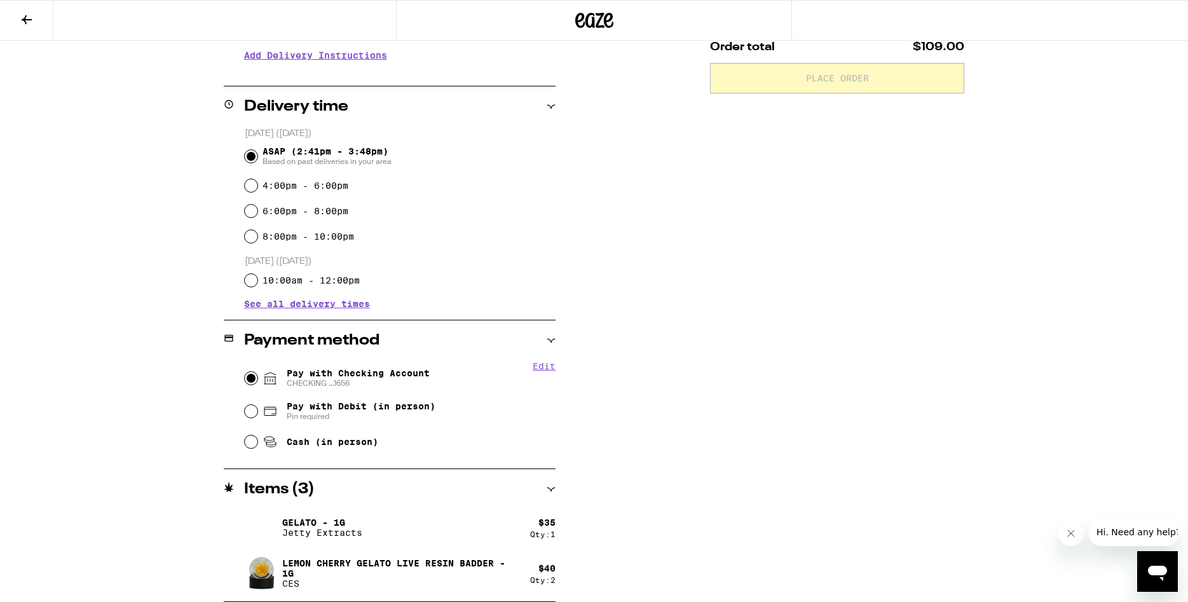
click at [250, 380] on input "Pay with Checking Account CHECKING ...1656" at bounding box center [251, 378] width 13 height 13
radio input "true"
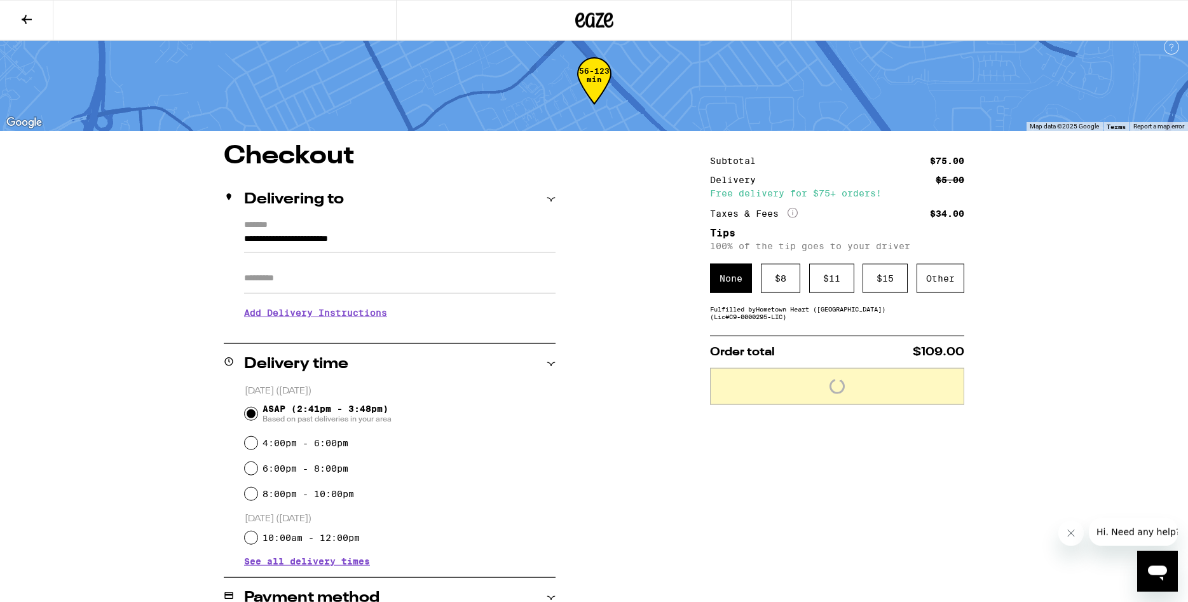
scroll to position [0, 0]
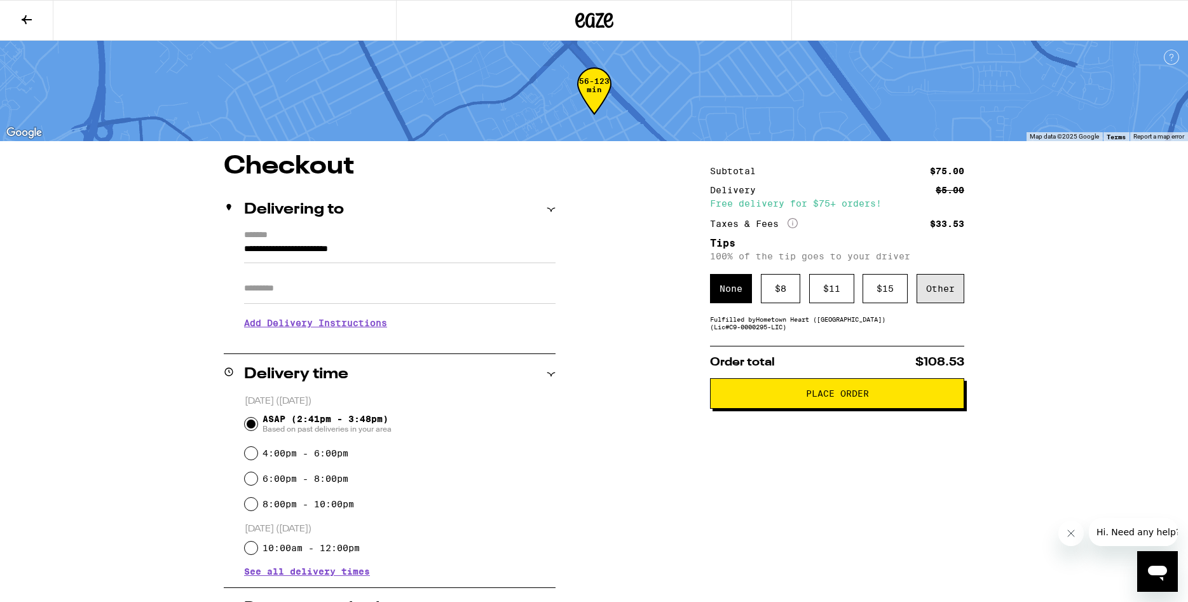
click at [935, 303] on div "Other" at bounding box center [941, 288] width 48 height 29
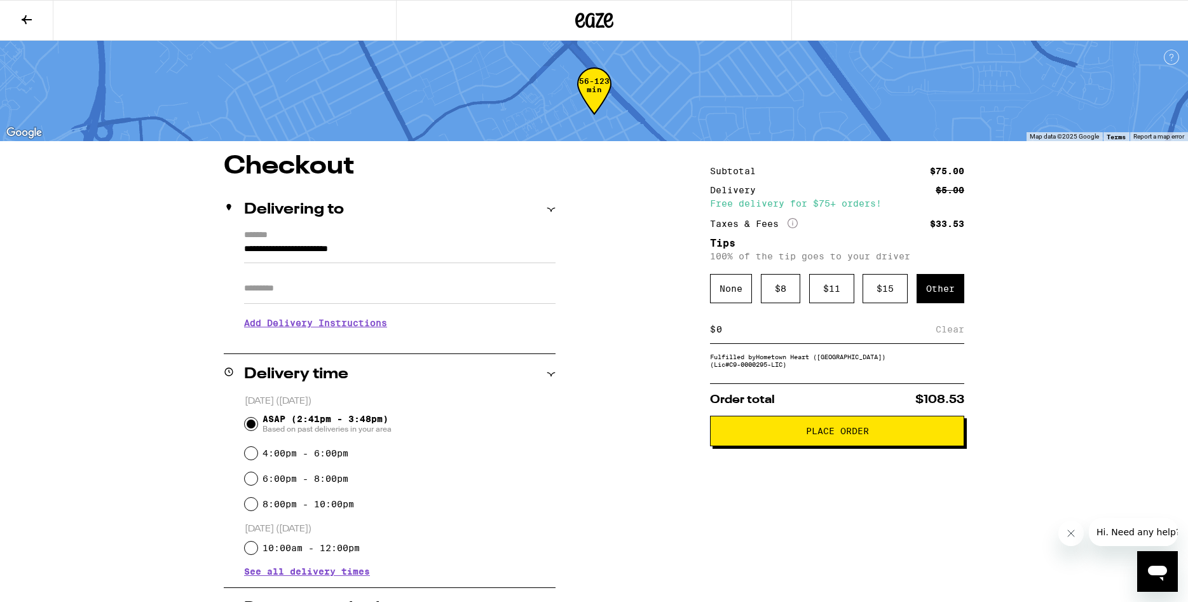
click at [750, 334] on input at bounding box center [826, 329] width 220 height 11
type input "6"
click at [945, 337] on div "Save" at bounding box center [953, 329] width 23 height 28
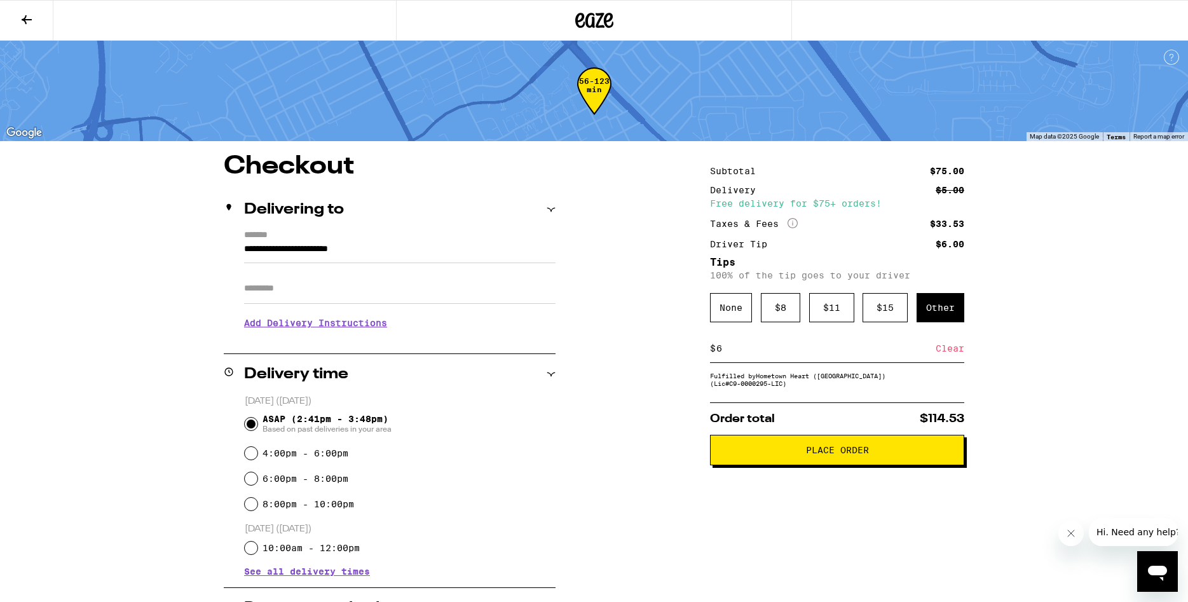
click at [759, 465] on button "Place Order" at bounding box center [837, 450] width 254 height 31
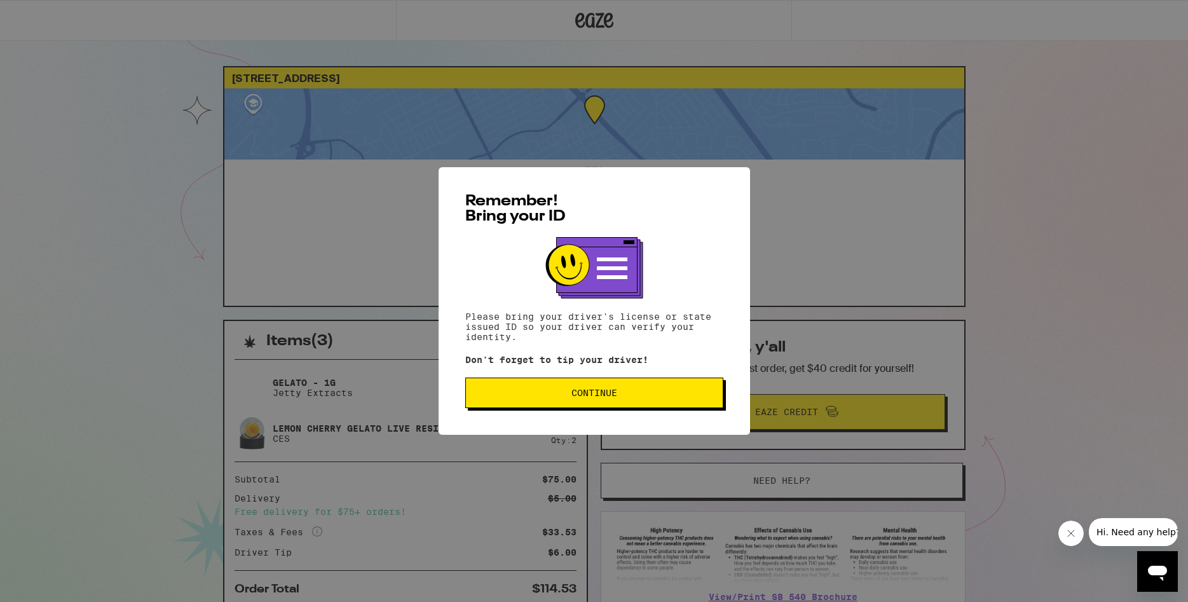
click at [557, 397] on span "Continue" at bounding box center [594, 392] width 237 height 9
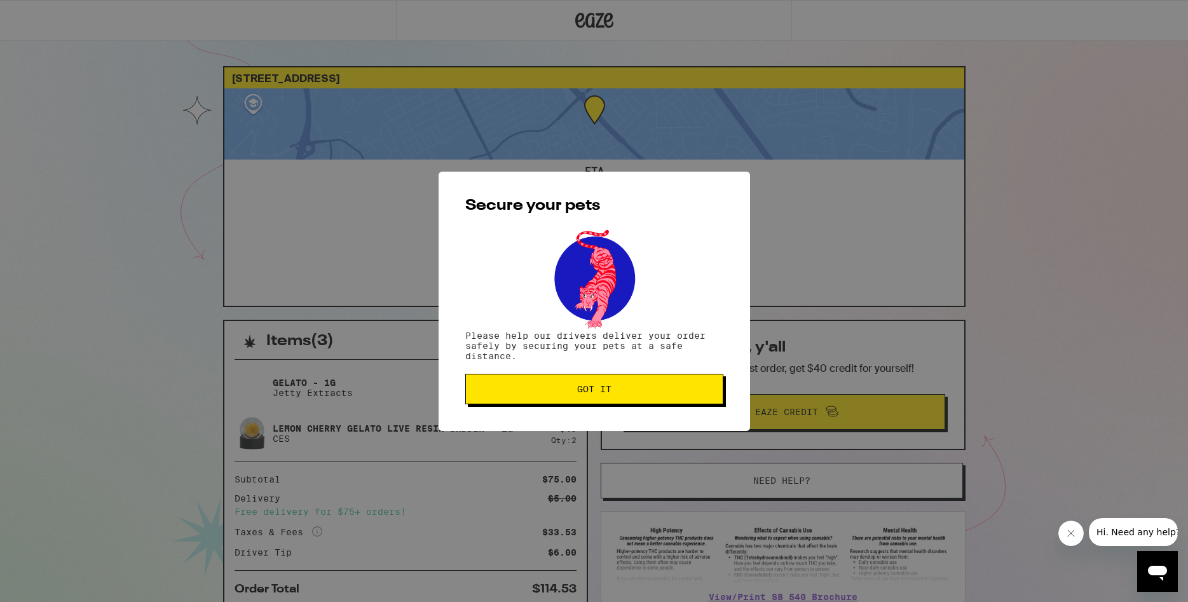
click at [539, 388] on span "Got it" at bounding box center [594, 389] width 237 height 9
